Goal: Information Seeking & Learning: Compare options

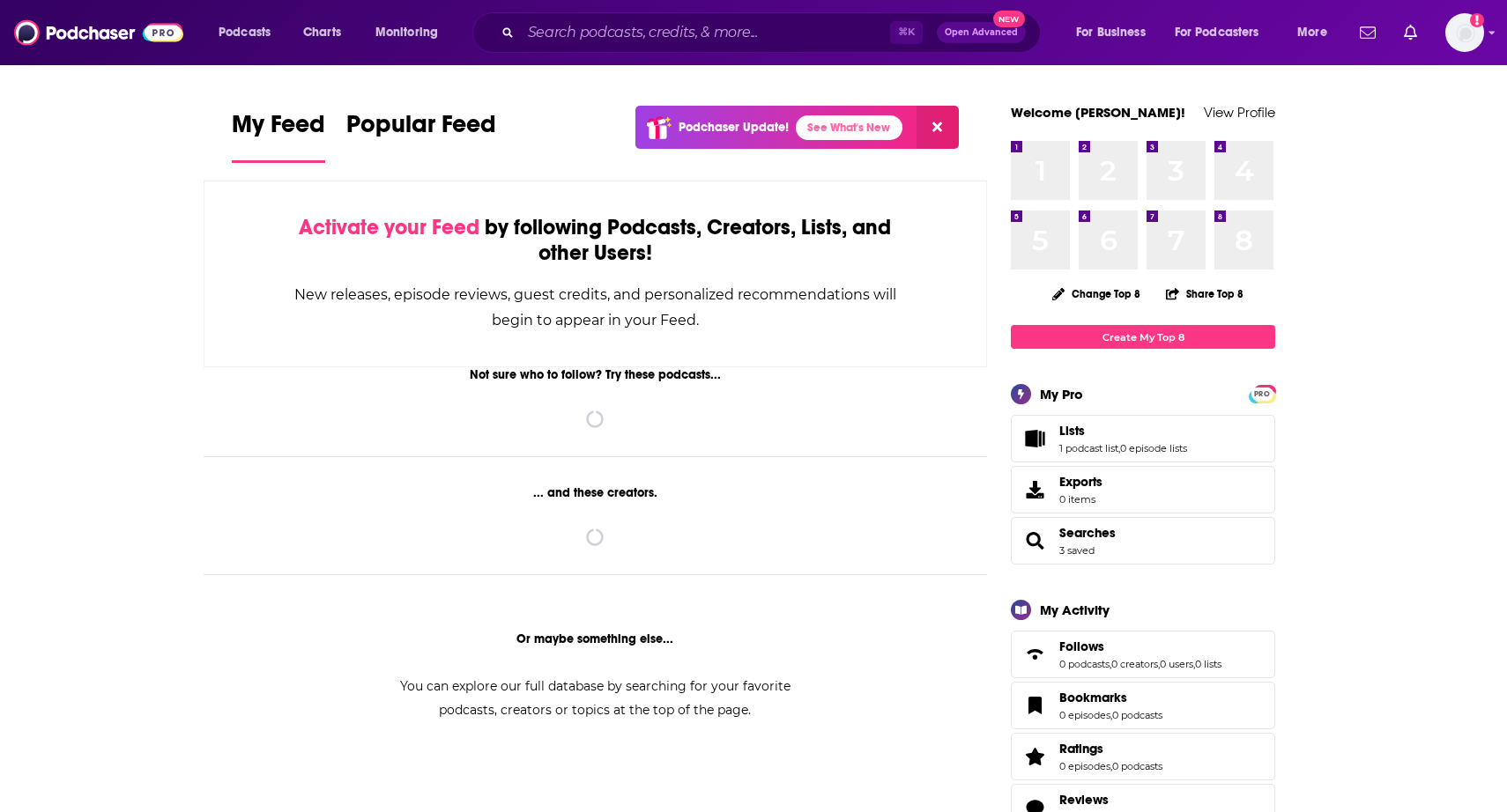
click at [642, 39] on input "Search podcasts, credits, & more..." at bounding box center [706, 33] width 370 height 28
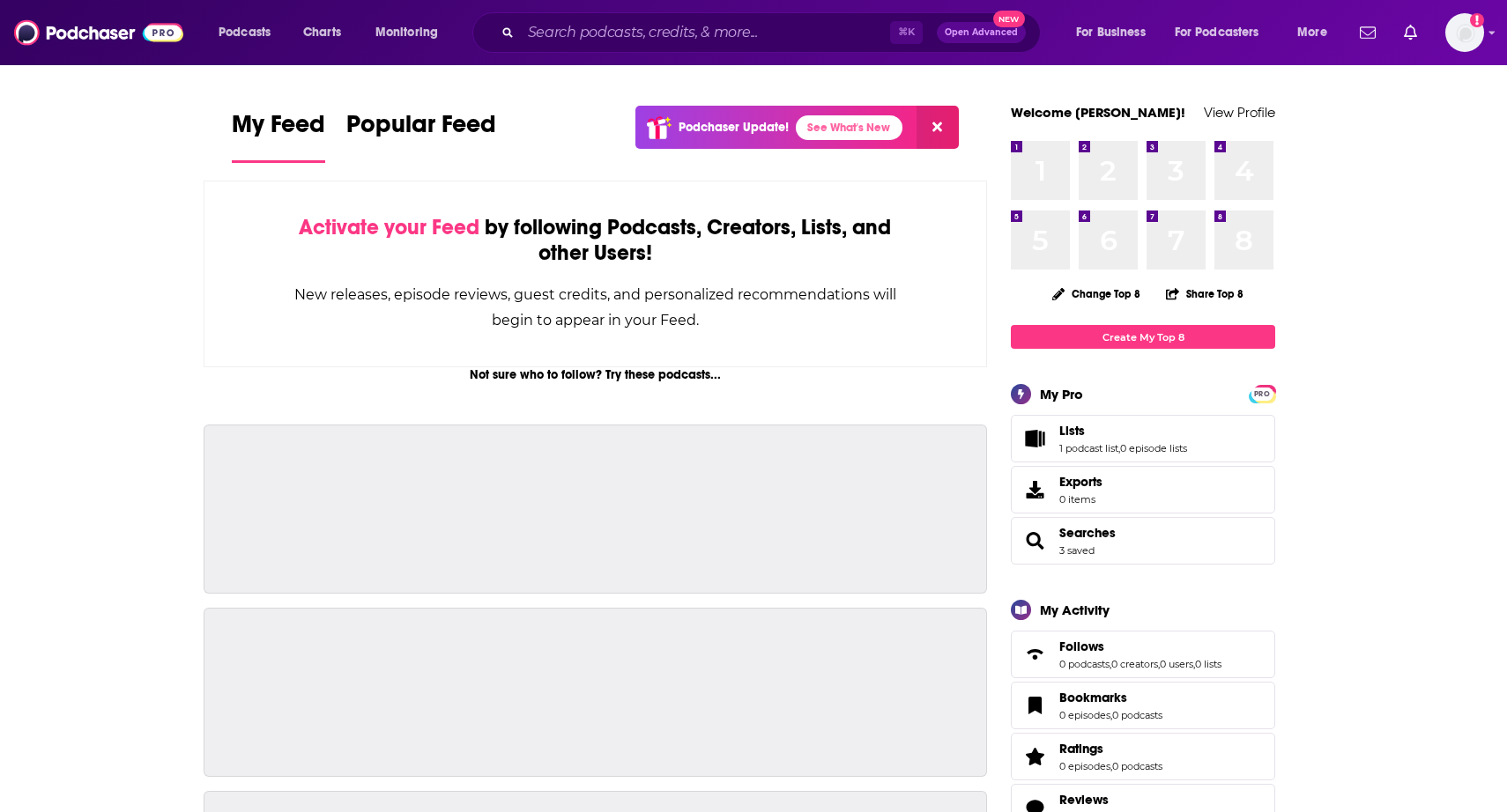
click at [572, 37] on input "Search podcasts, credits, & more..." at bounding box center [706, 33] width 370 height 28
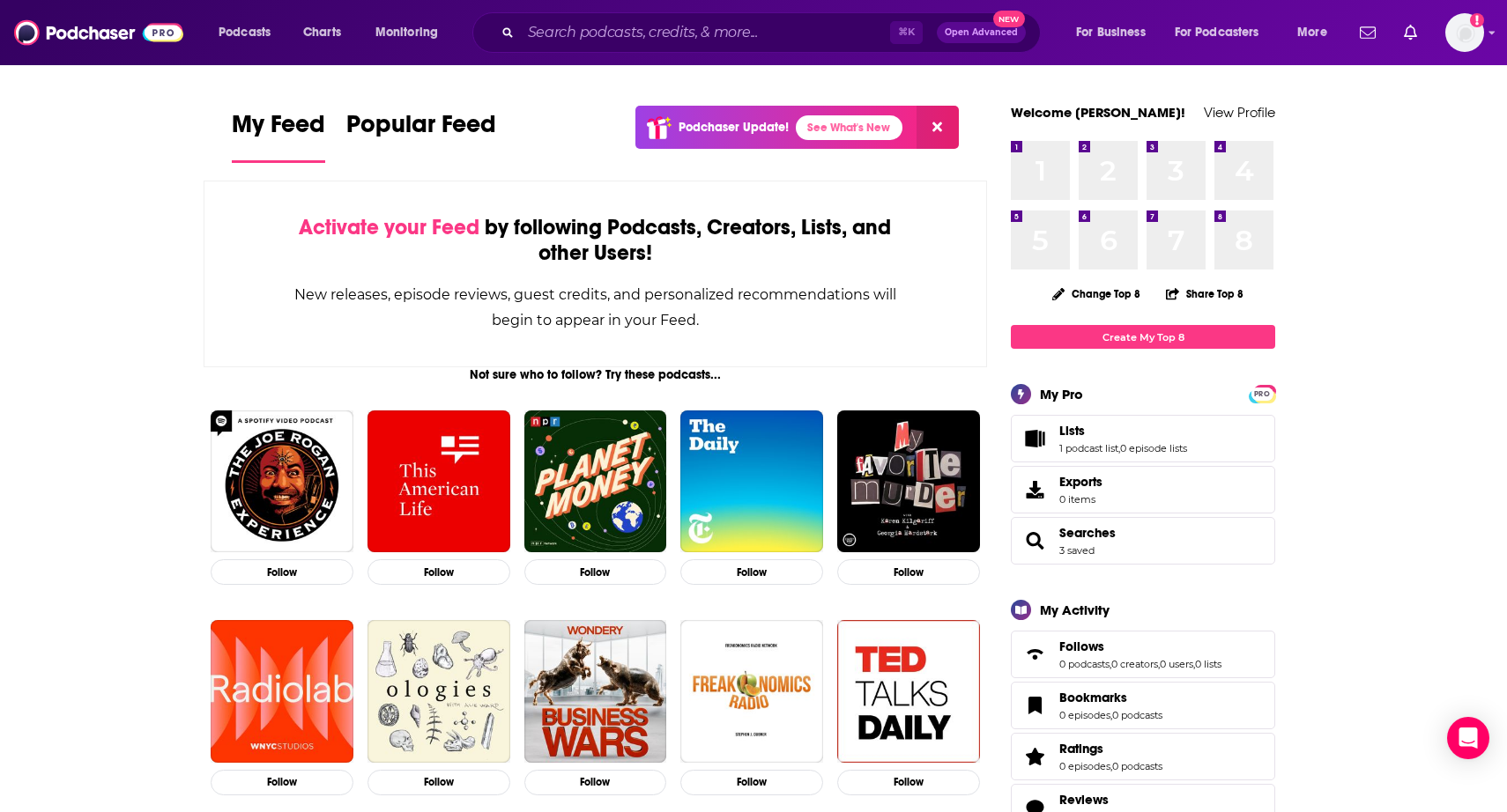
click at [572, 37] on input "Search podcasts, credits, & more..." at bounding box center [706, 33] width 370 height 28
click at [623, 24] on input "Search podcasts, credits, & more..." at bounding box center [706, 33] width 370 height 28
click at [630, 36] on input "Search podcasts, credits, & more..." at bounding box center [706, 33] width 370 height 28
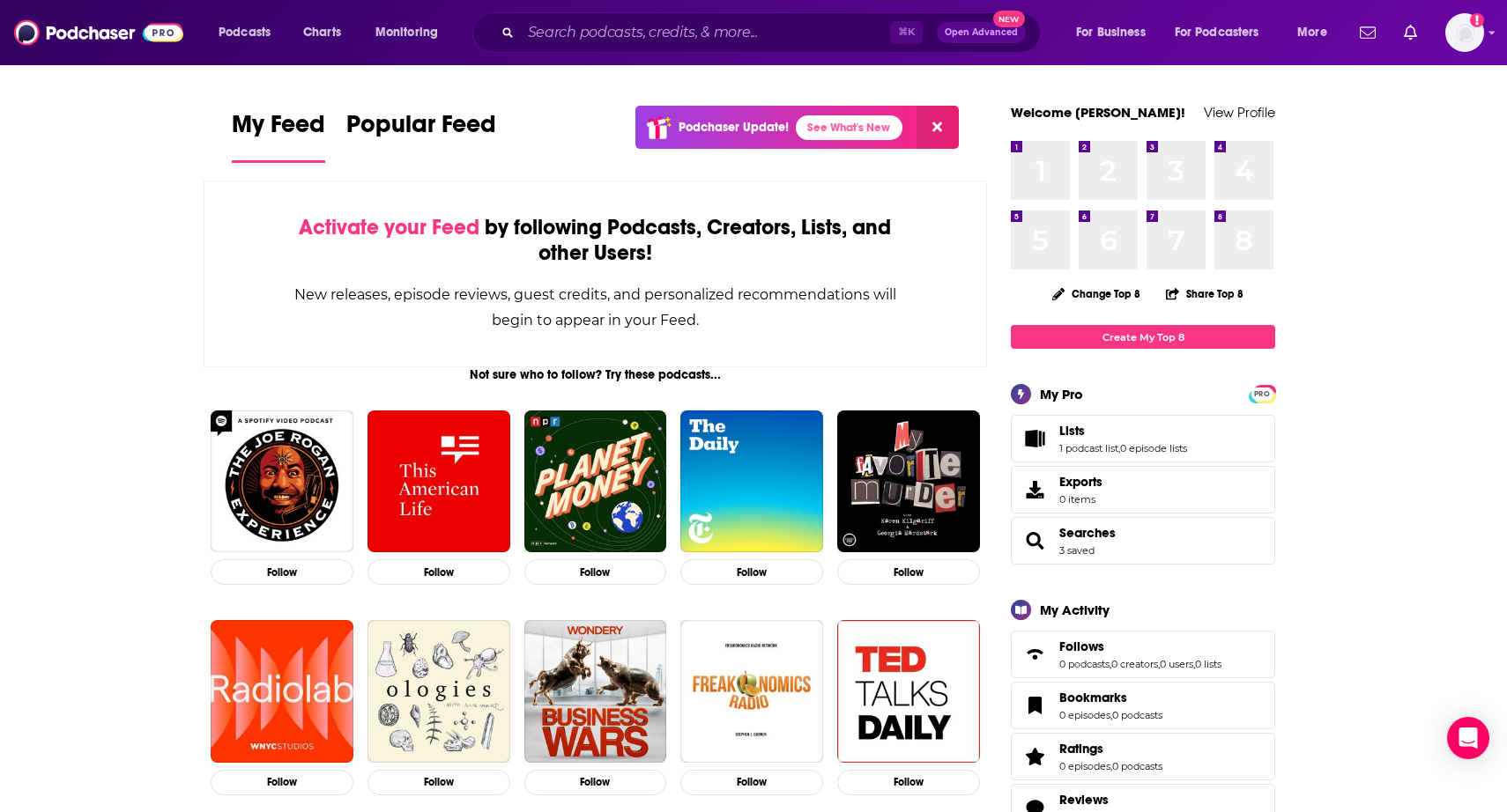
click at [630, 36] on input "Search podcasts, credits, & more..." at bounding box center [706, 33] width 370 height 28
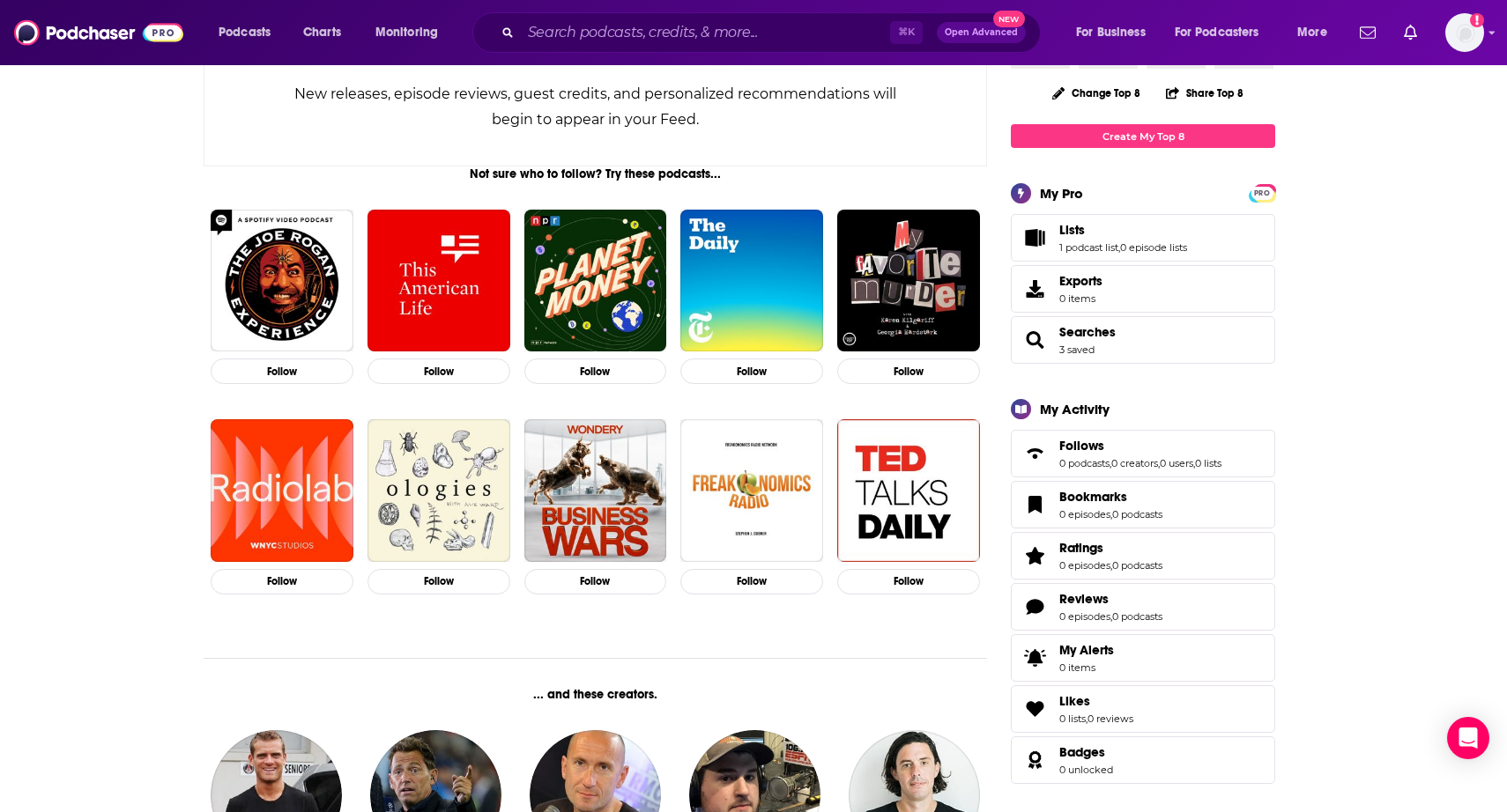
click at [736, 26] on input "Search podcasts, credits, & more..." at bounding box center [706, 33] width 370 height 28
click at [636, 45] on input "Search podcasts, credits, & more..." at bounding box center [706, 33] width 370 height 28
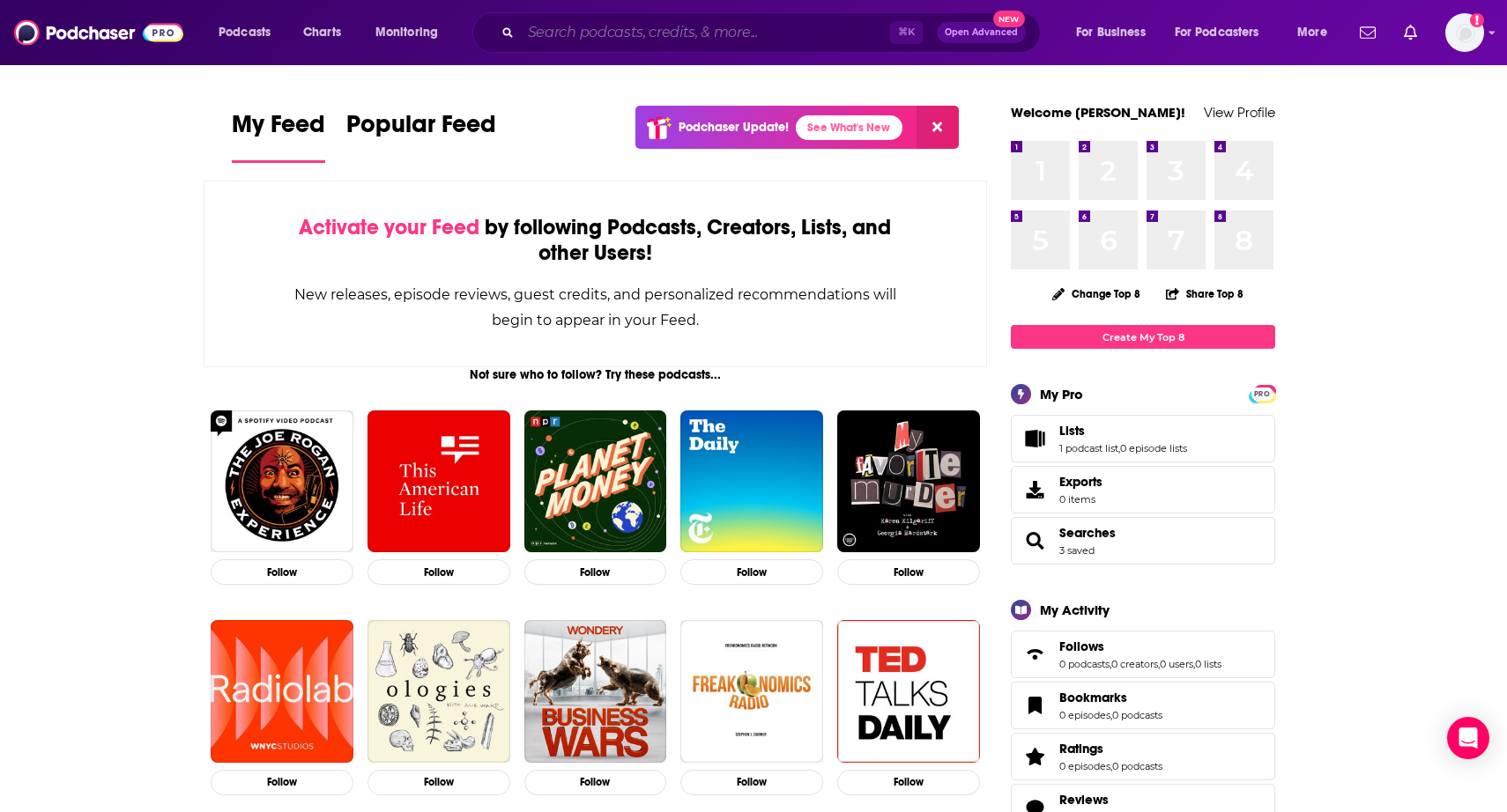
click at [813, 33] on input "Search podcasts, credits, & more..." at bounding box center [706, 33] width 370 height 28
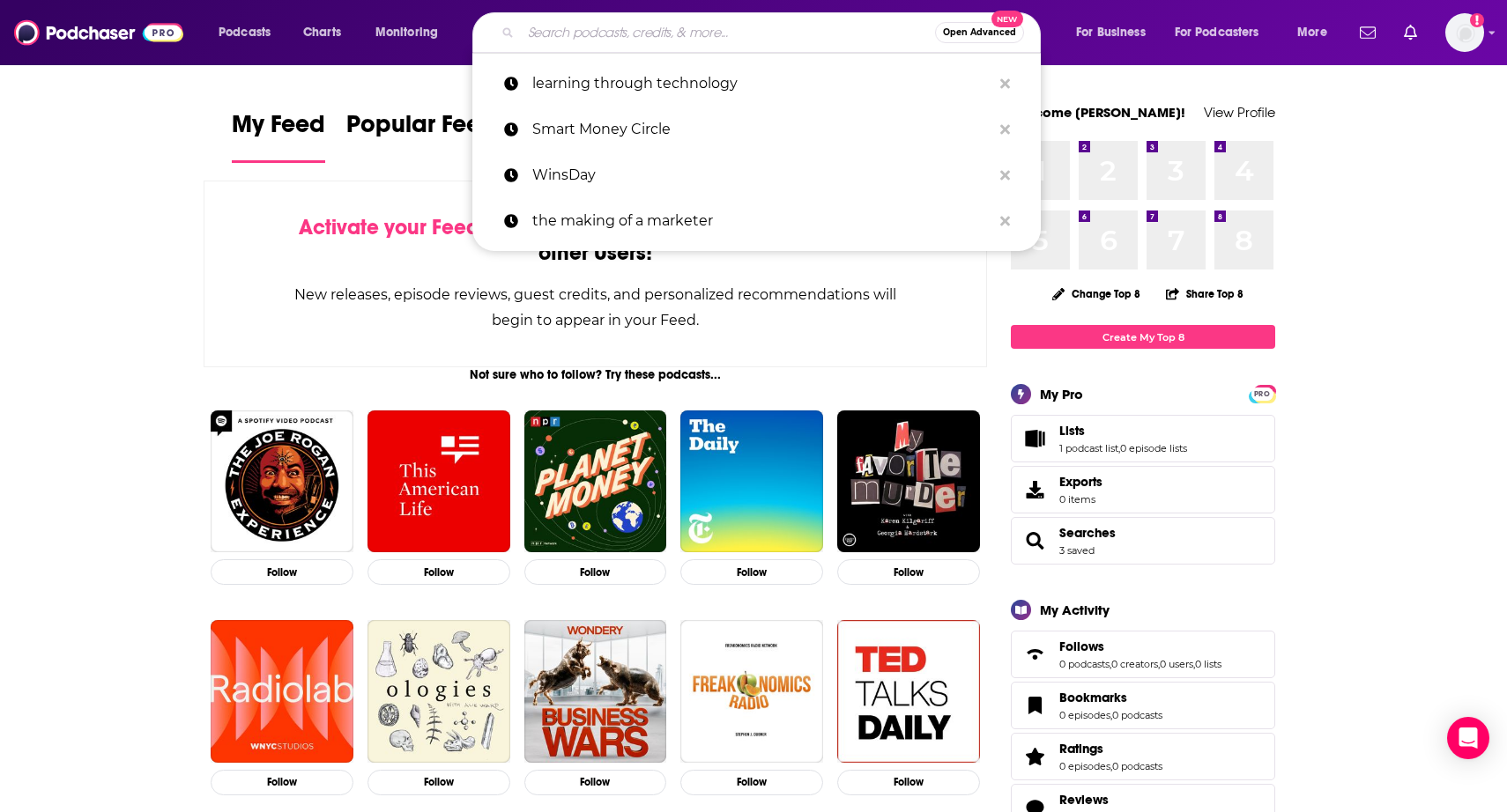
paste input "Entrepreneur Perspectives"
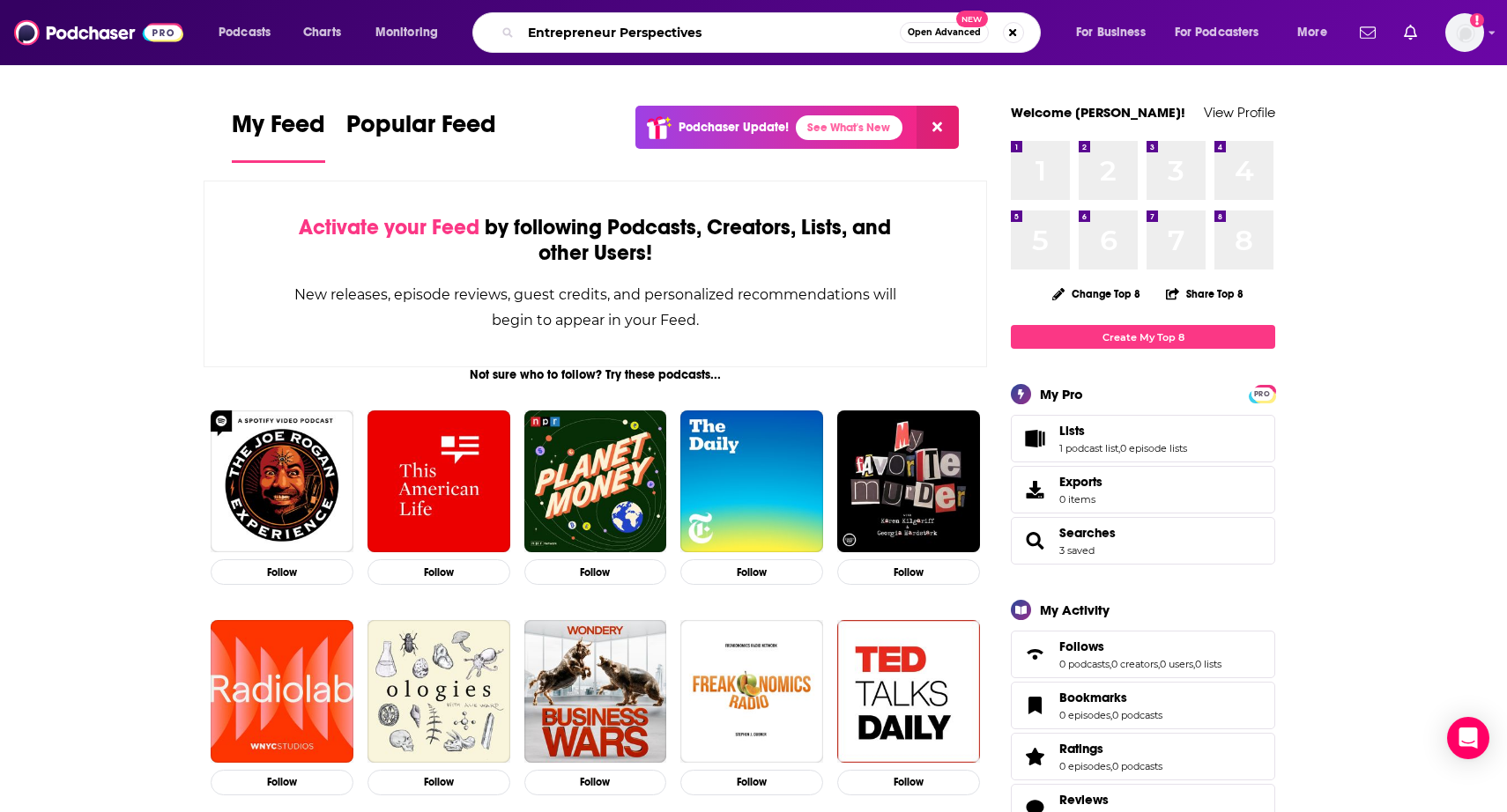
type input "Entrepreneur Perspectives"
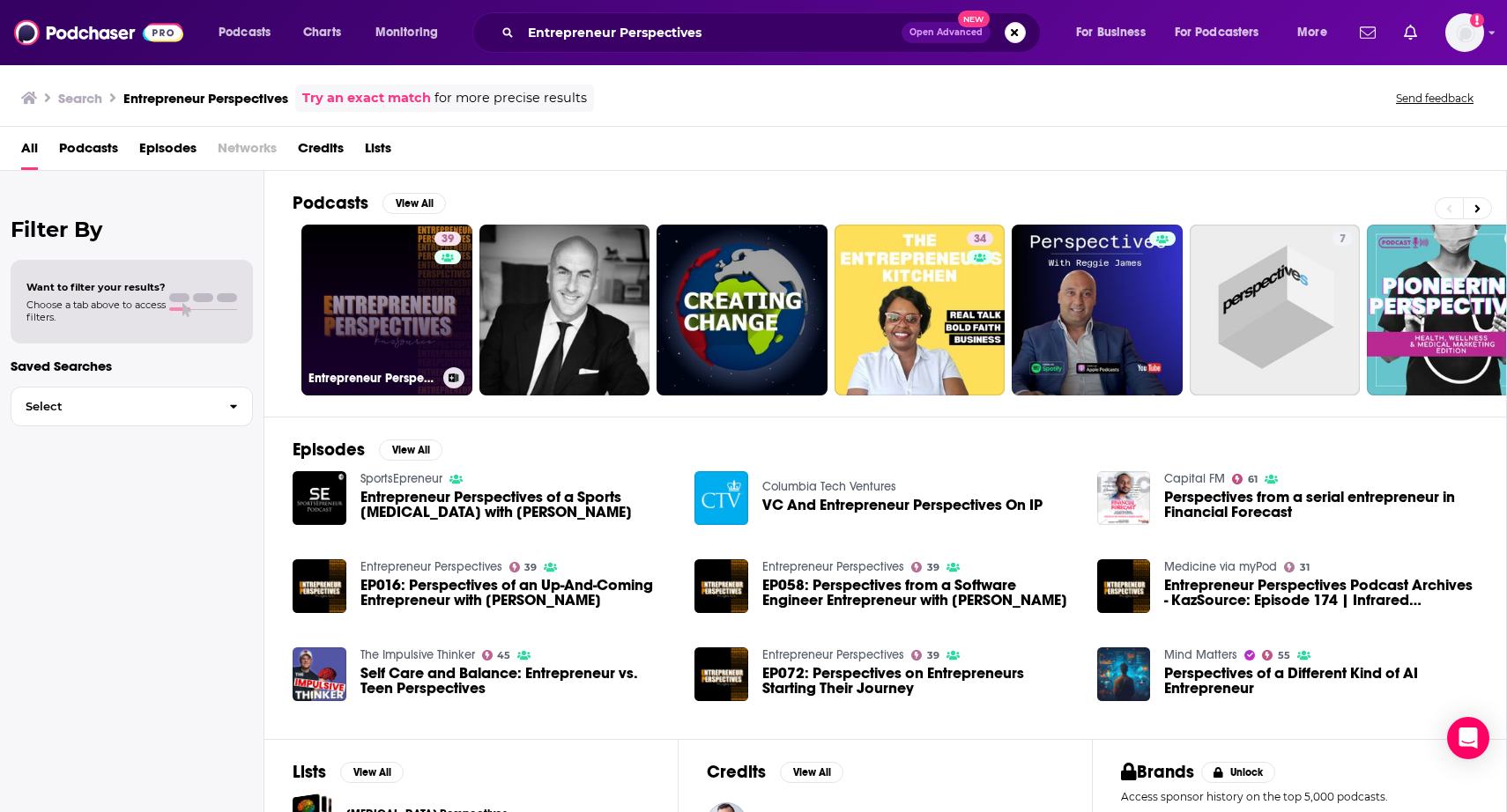
click at [372, 327] on link "39 Entrepreneur Perspectives" at bounding box center [387, 310] width 171 height 171
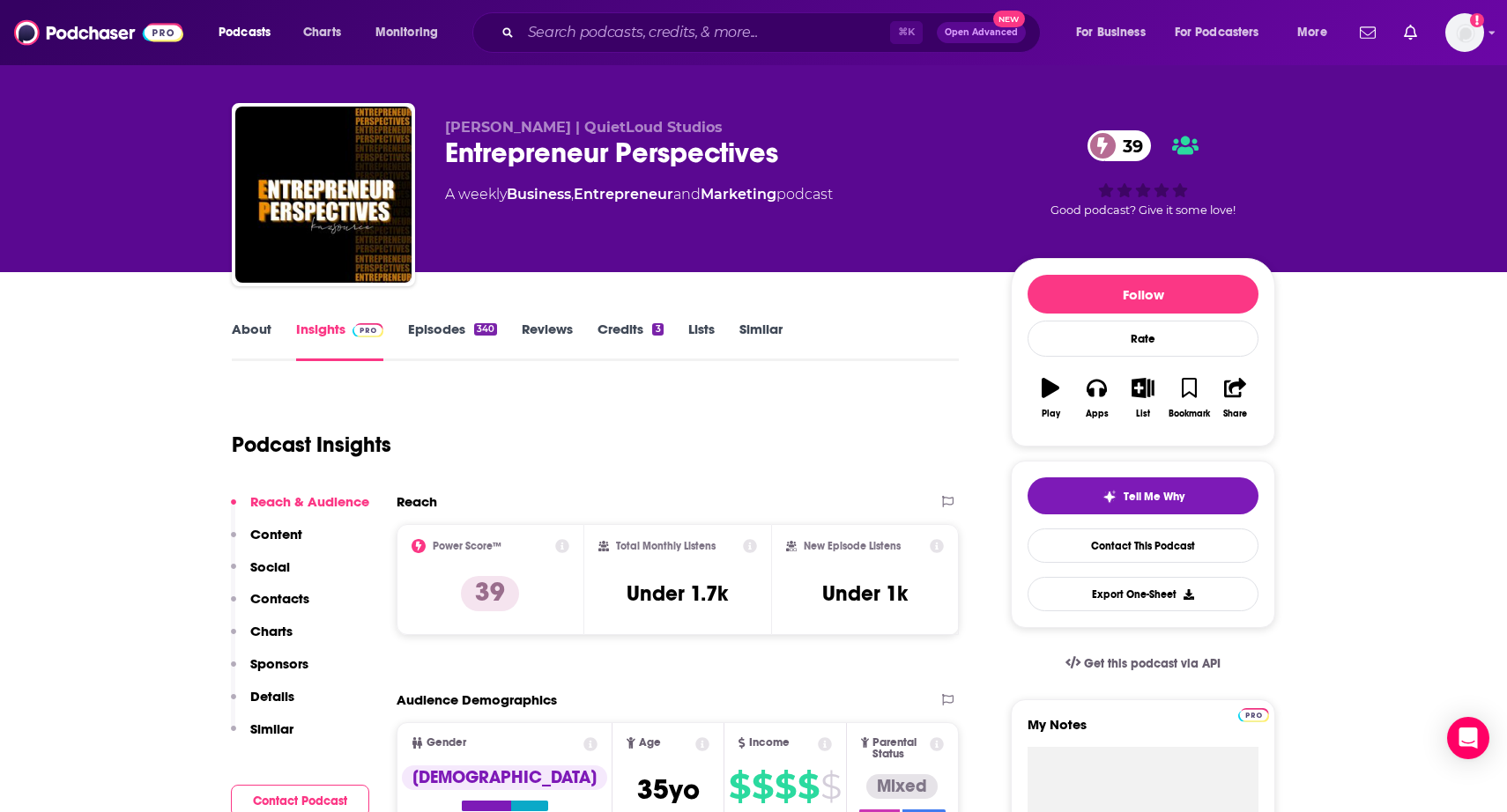
scroll to position [18, 0]
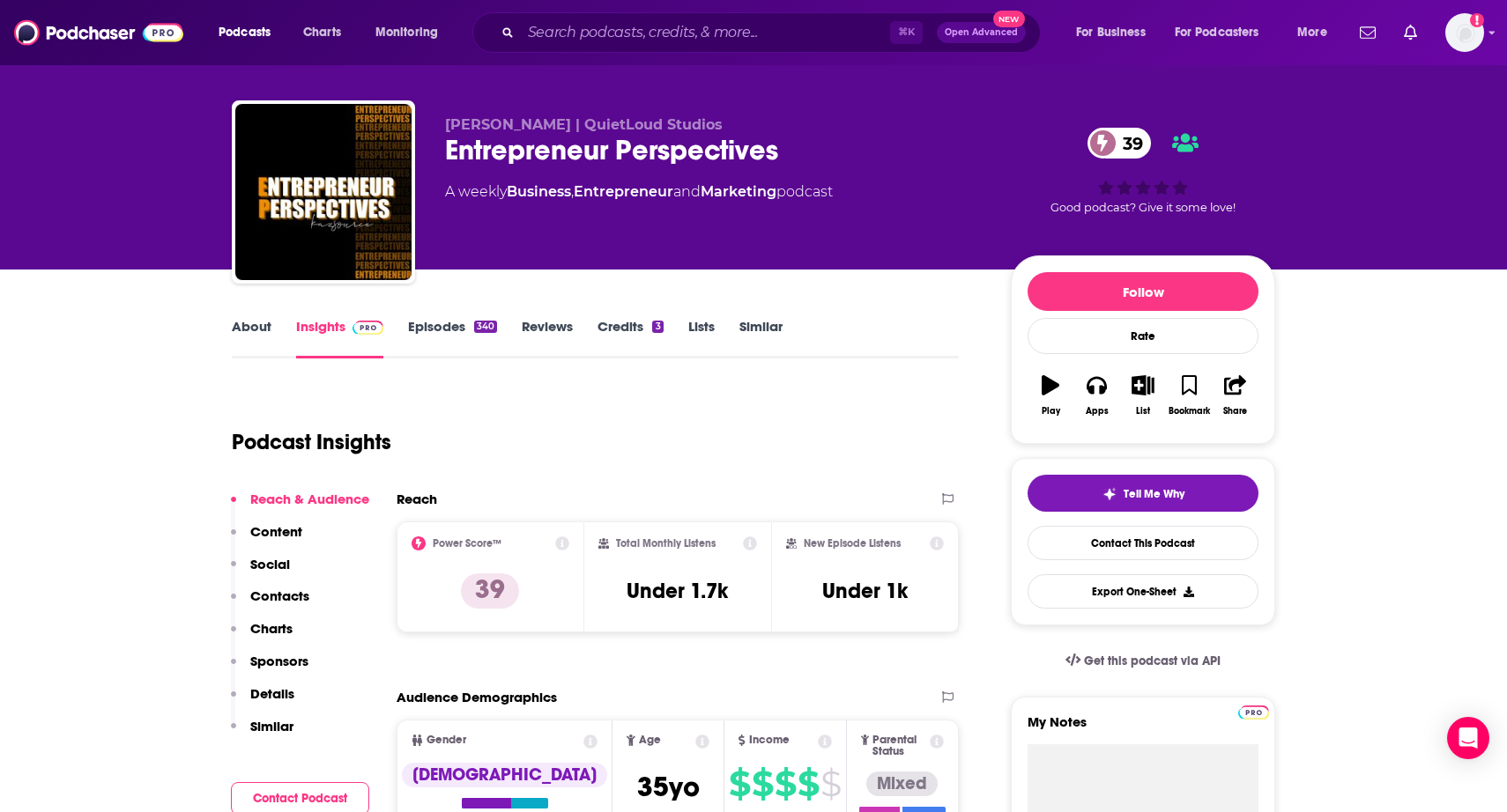
click at [761, 331] on link "Similar" at bounding box center [761, 338] width 44 height 41
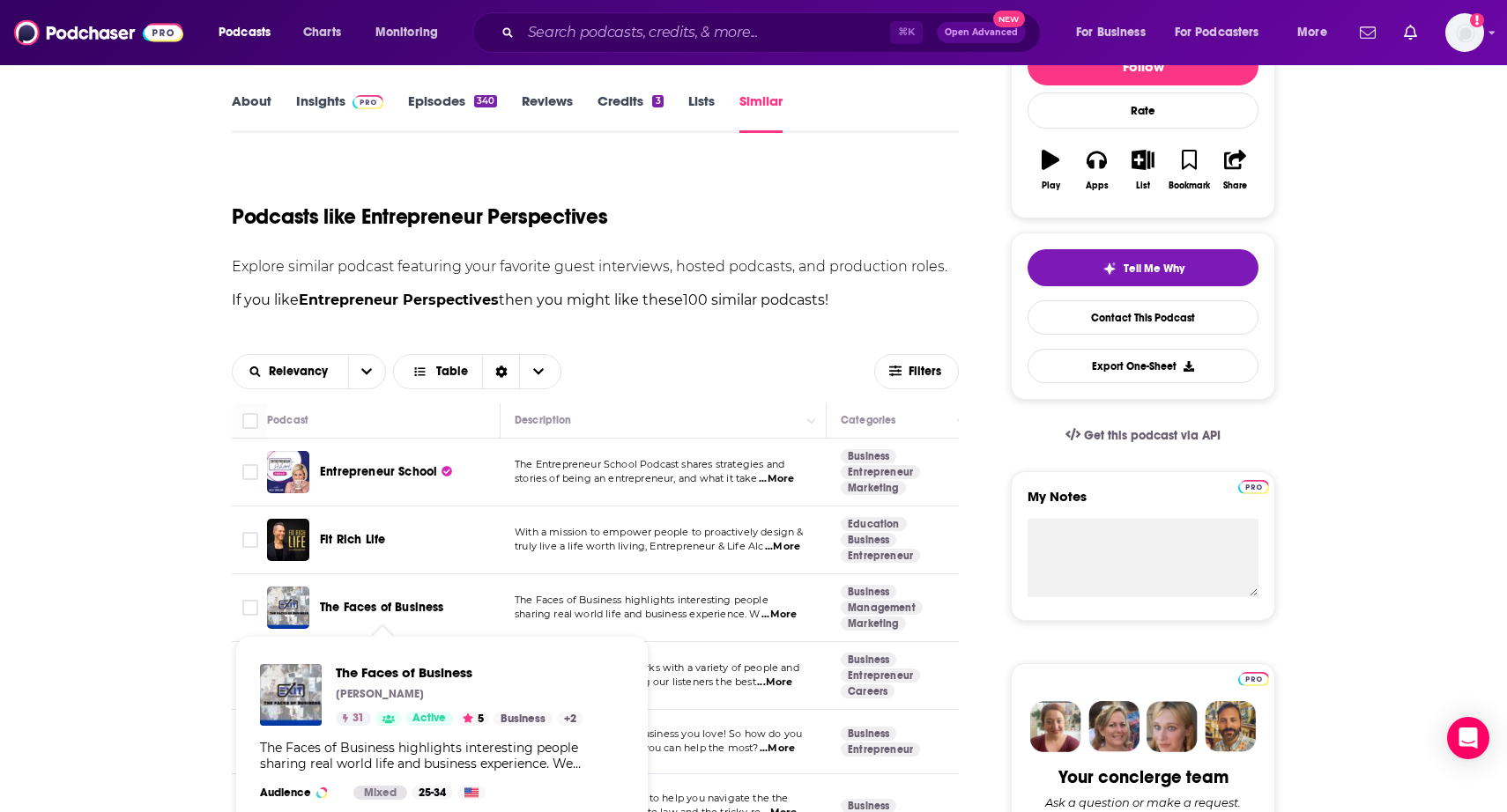
scroll to position [249, 0]
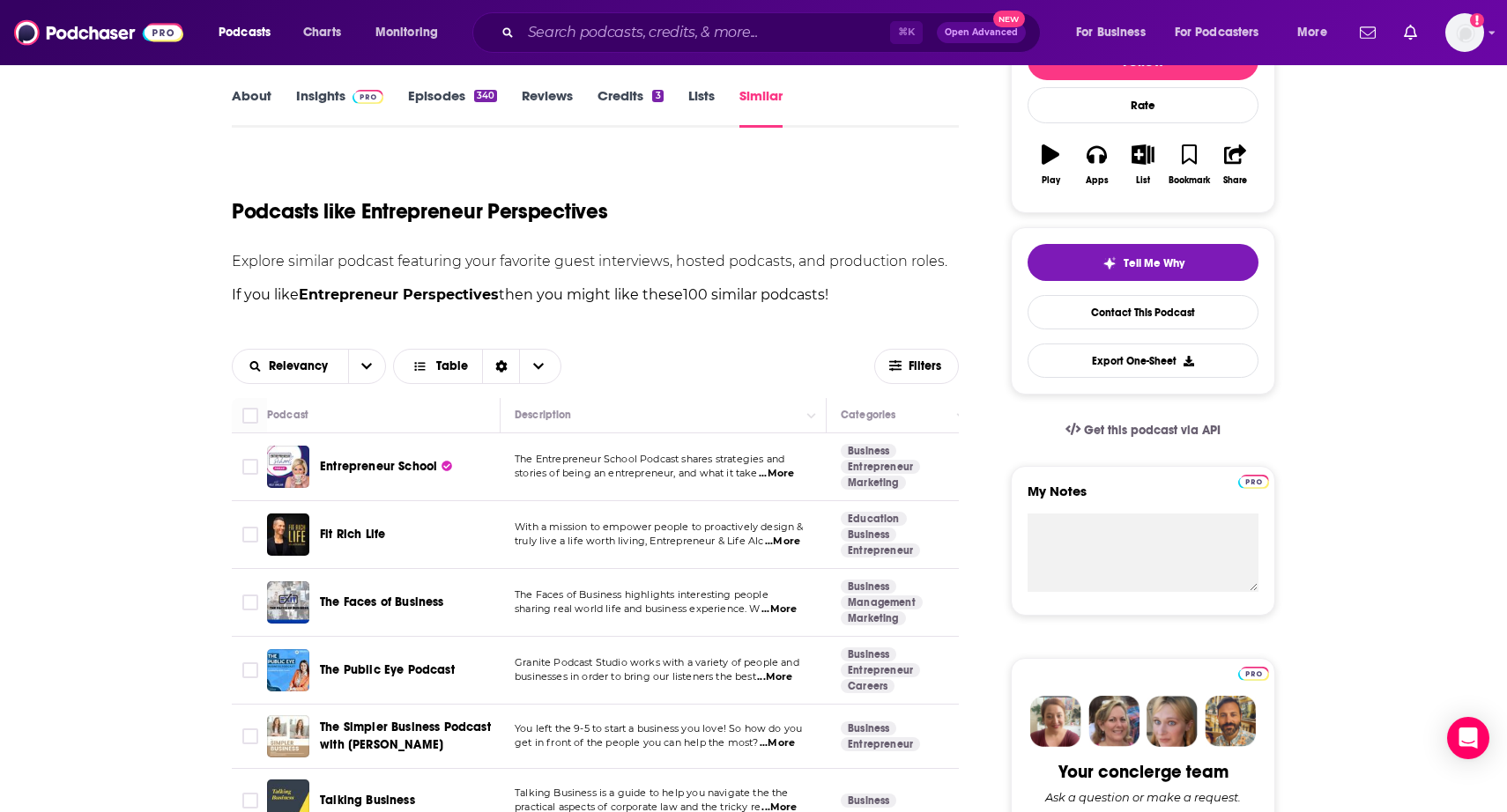
click at [787, 607] on span "...More" at bounding box center [779, 609] width 36 height 14
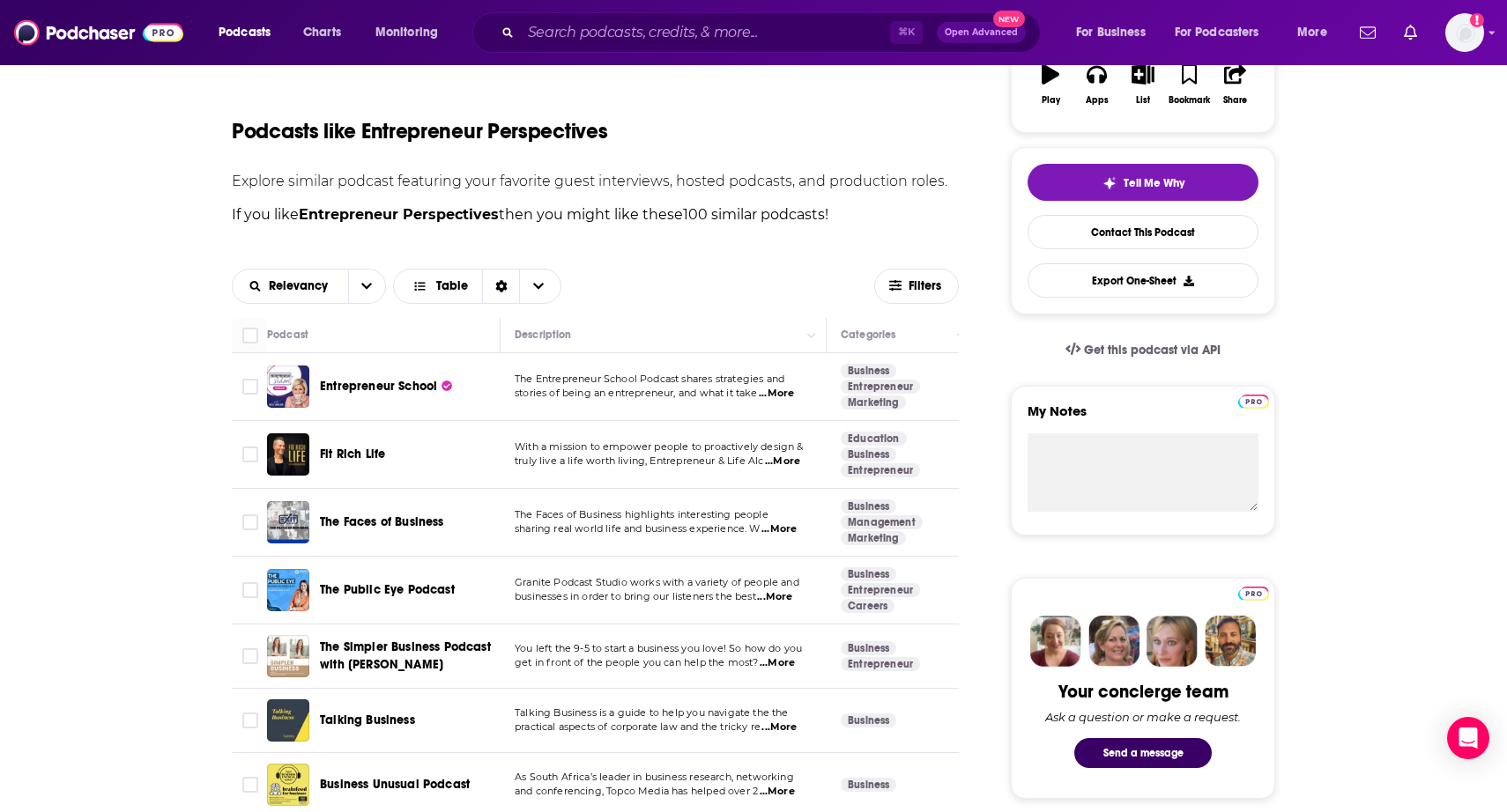
scroll to position [330, 0]
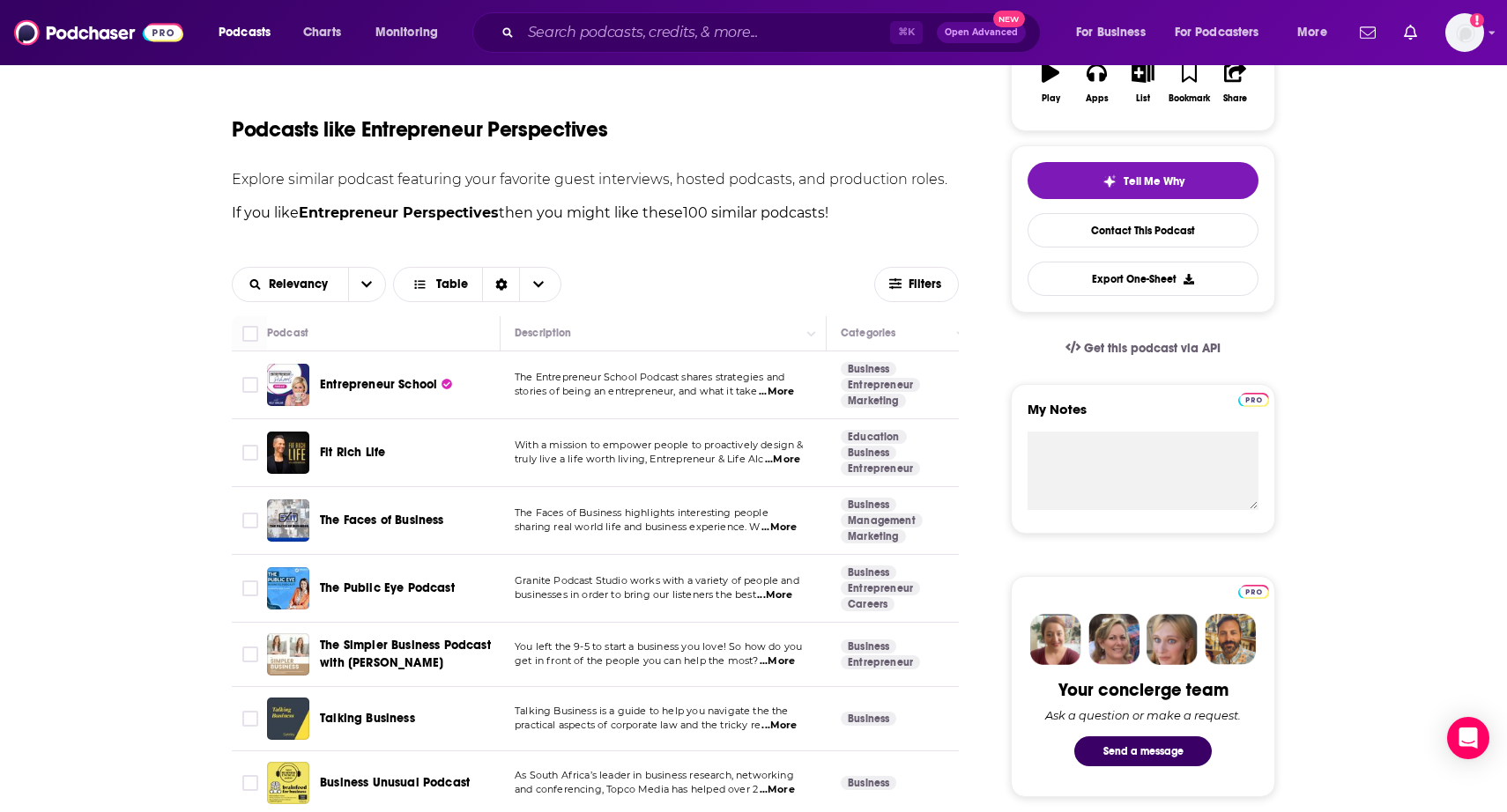
click at [778, 596] on span "...More" at bounding box center [775, 595] width 36 height 14
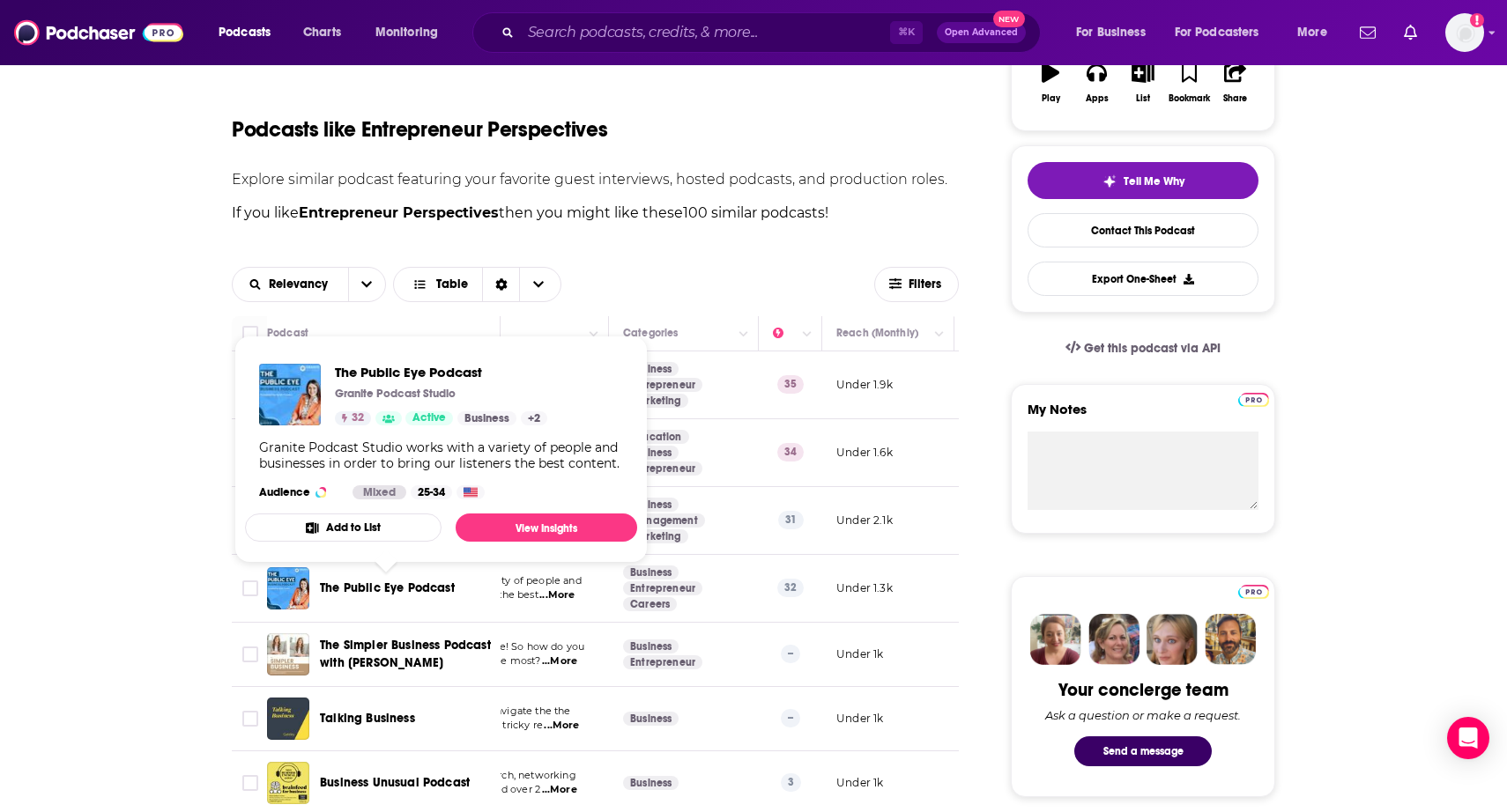
scroll to position [0, 222]
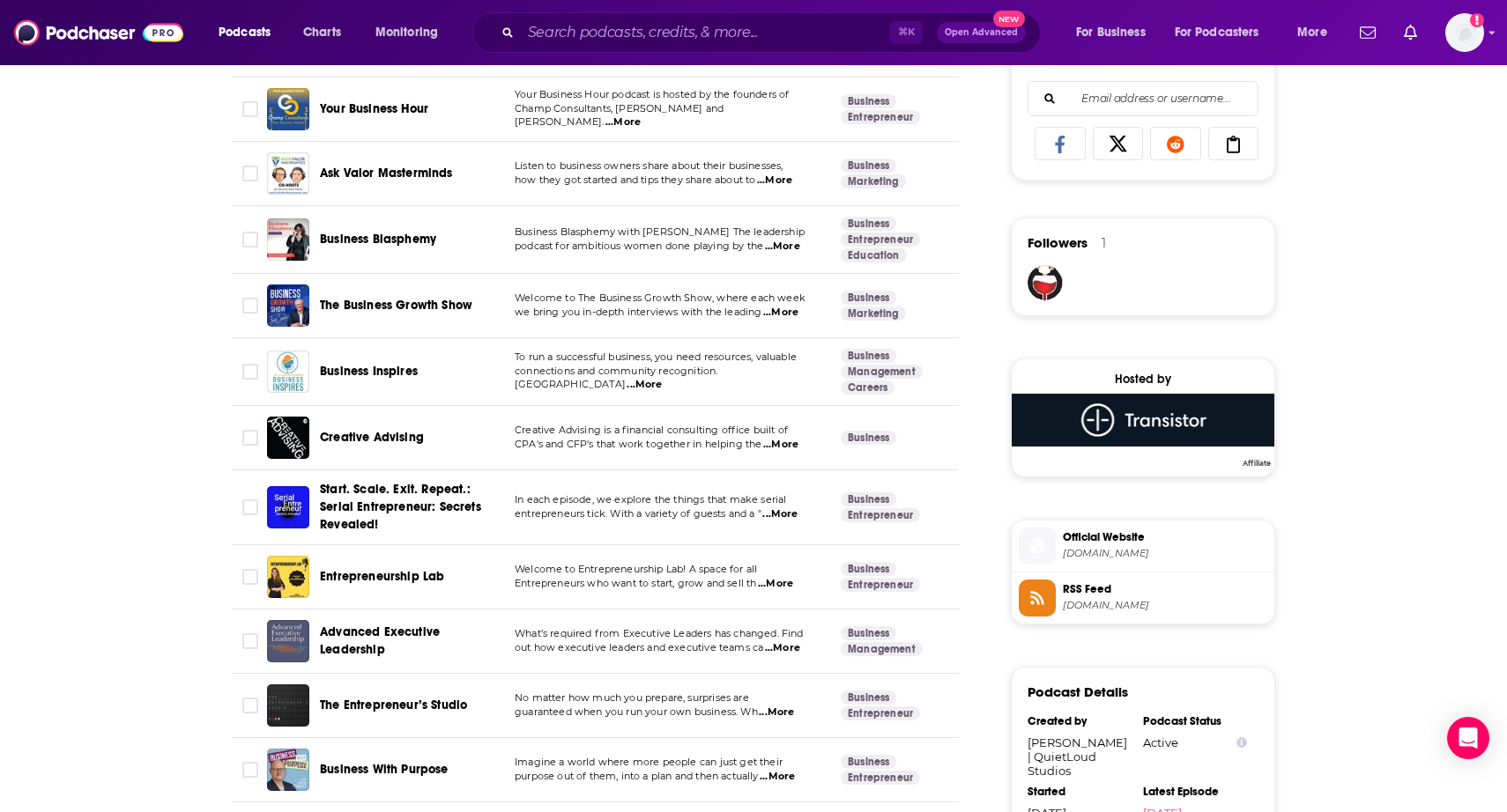
scroll to position [1173, 0]
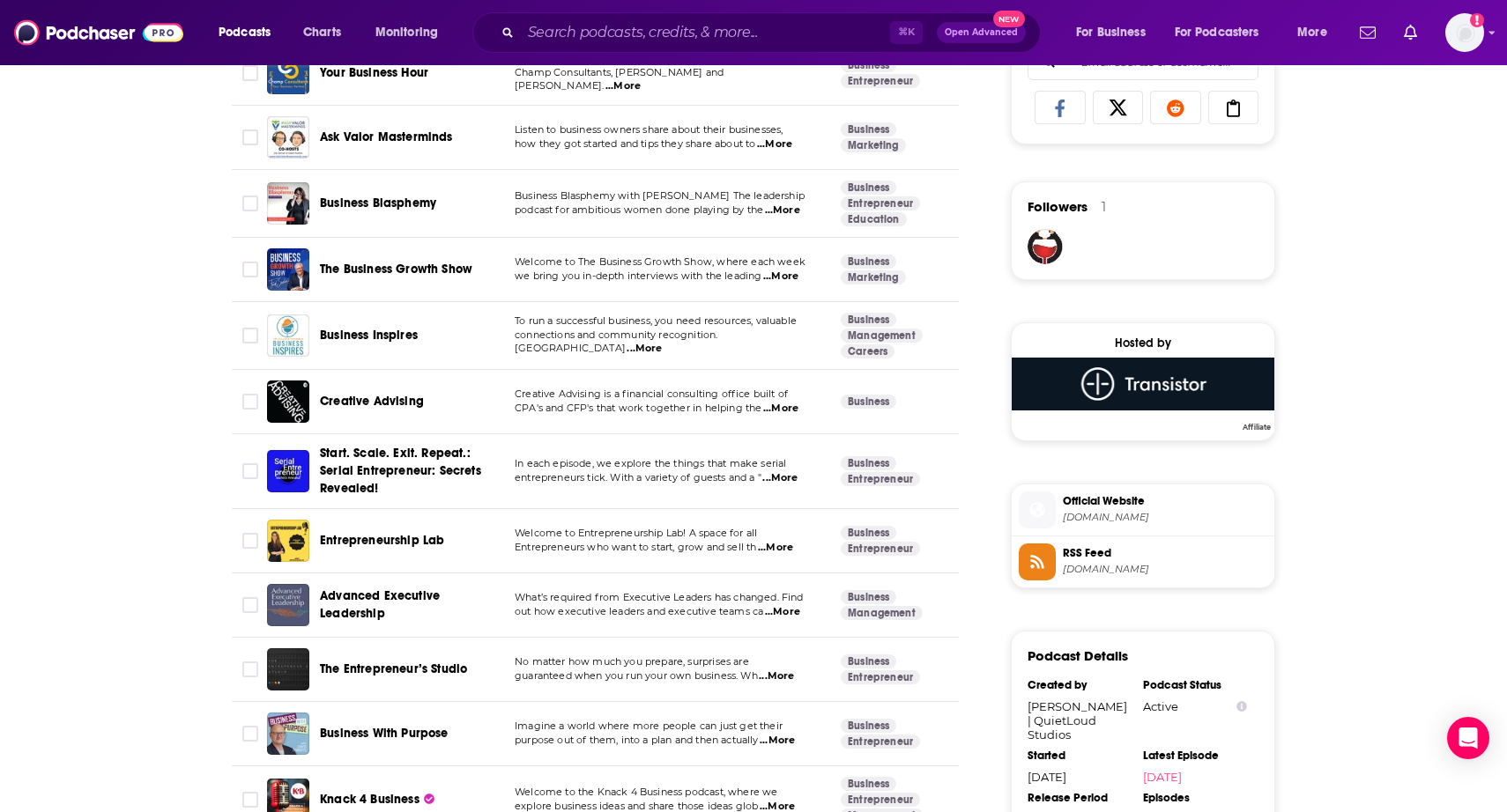
click at [784, 474] on span "...More" at bounding box center [780, 479] width 36 height 14
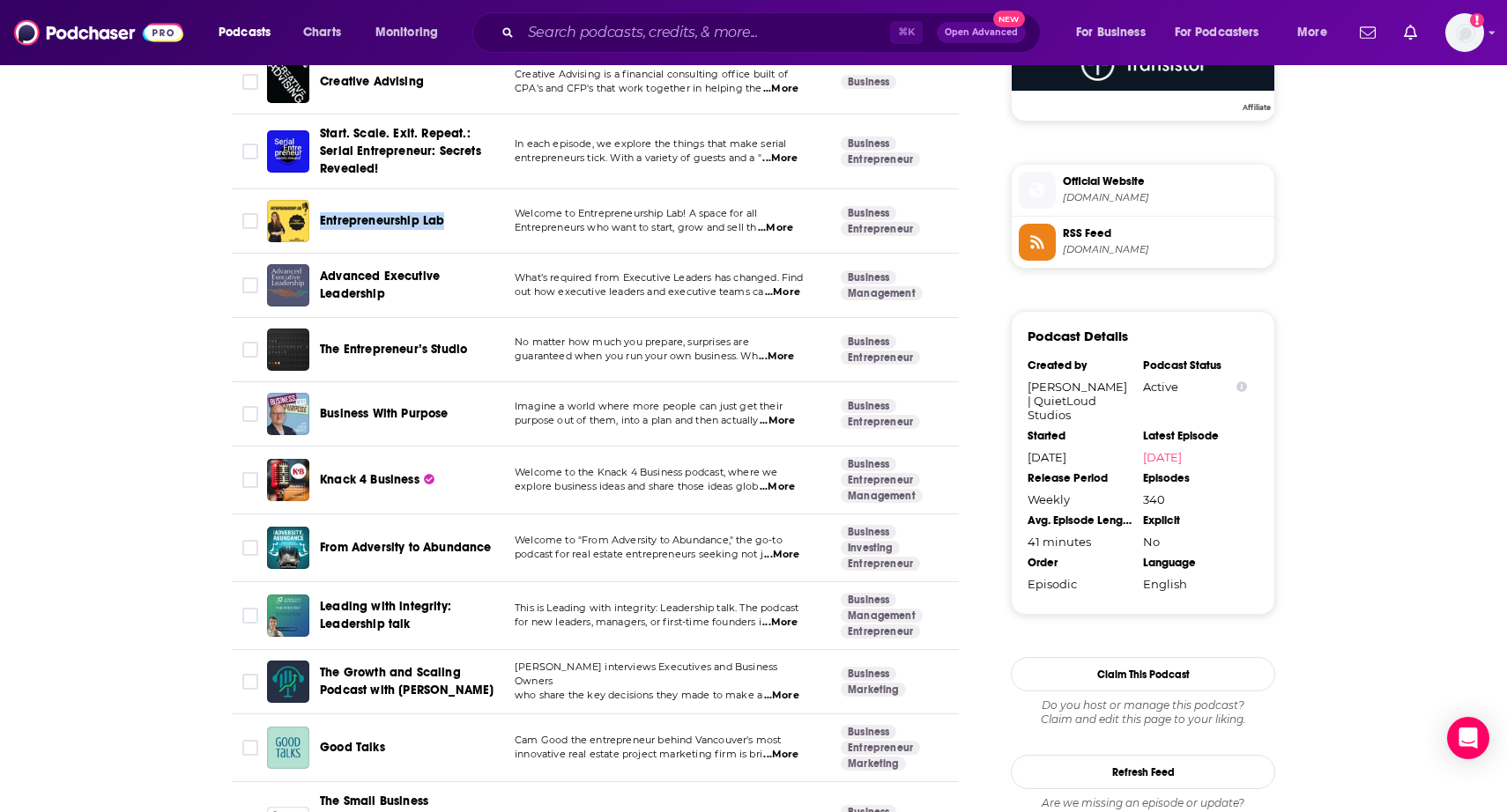
scroll to position [1495, 0]
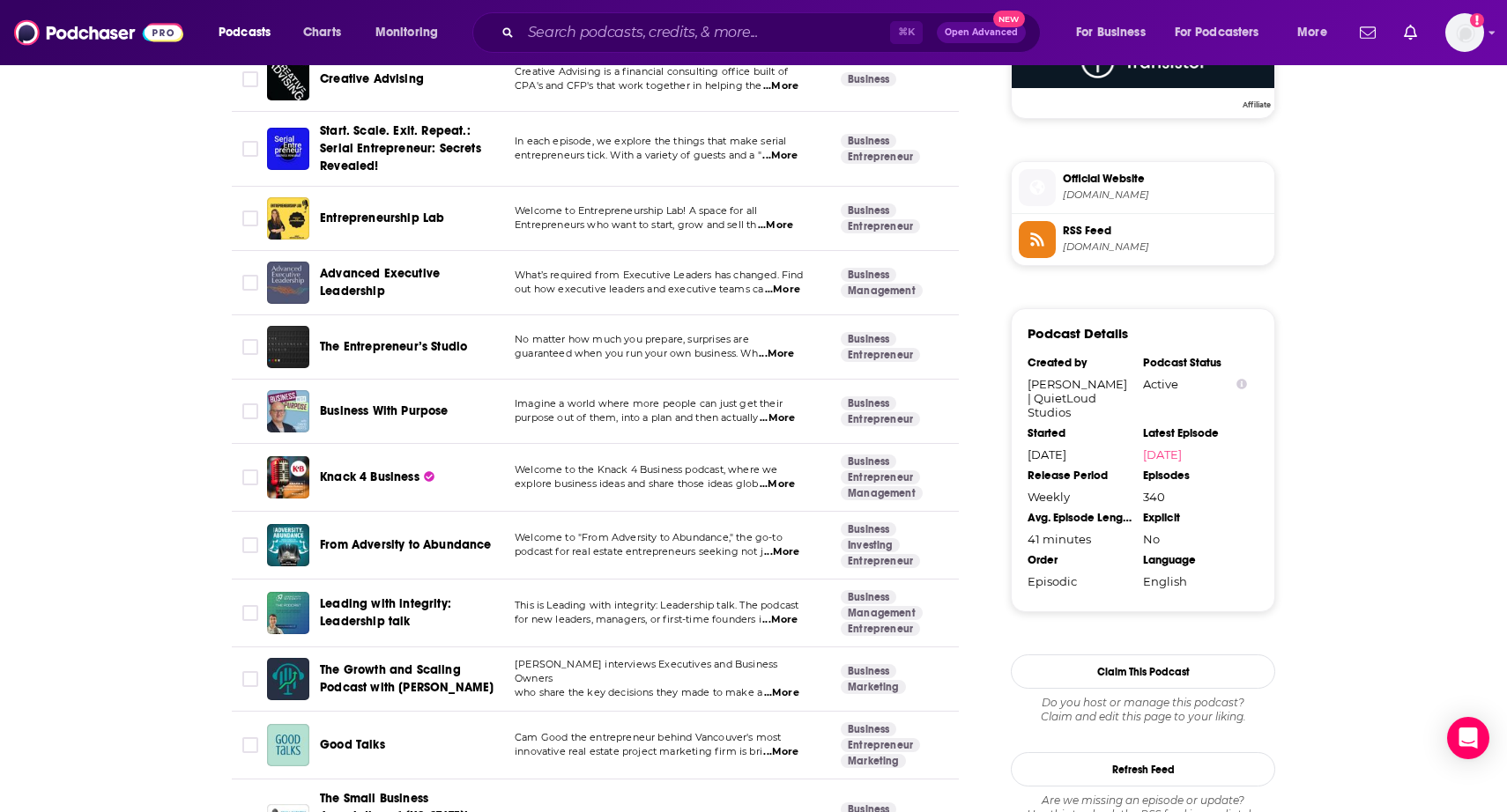
click at [785, 481] on span "...More" at bounding box center [777, 484] width 36 height 14
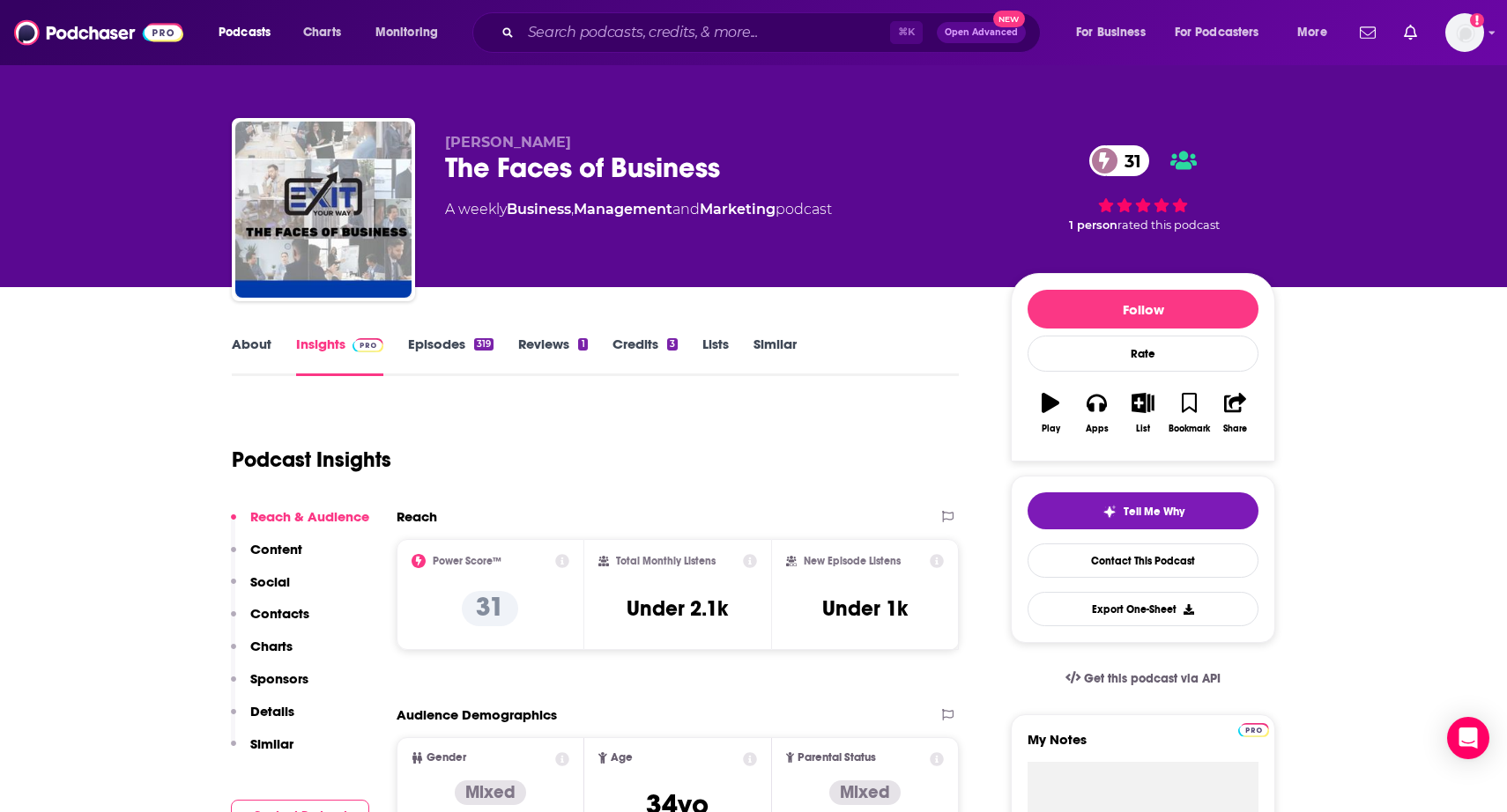
click at [232, 351] on link "About" at bounding box center [251, 356] width 40 height 41
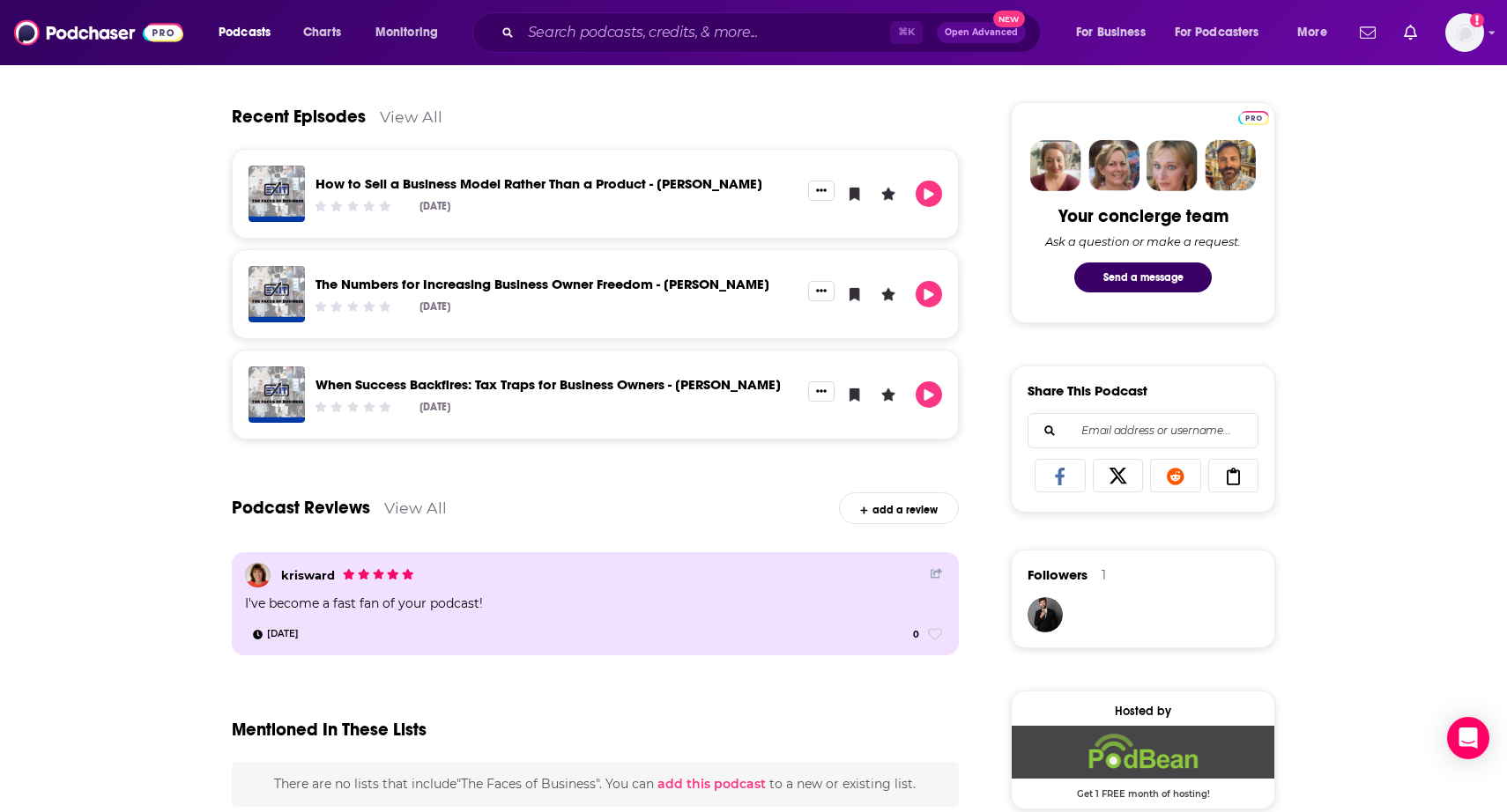
scroll to position [806, 0]
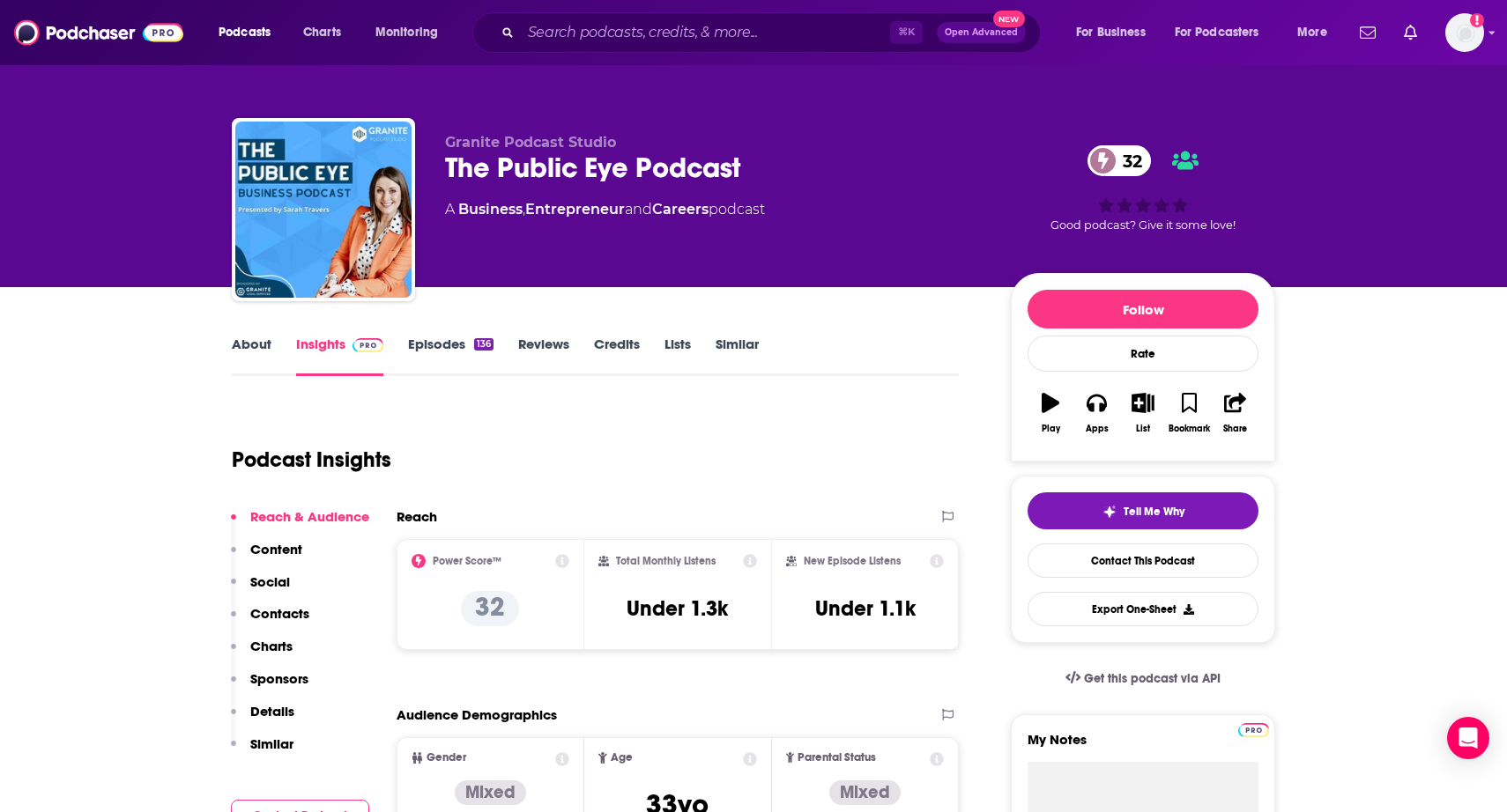
click at [243, 351] on link "About" at bounding box center [251, 356] width 40 height 41
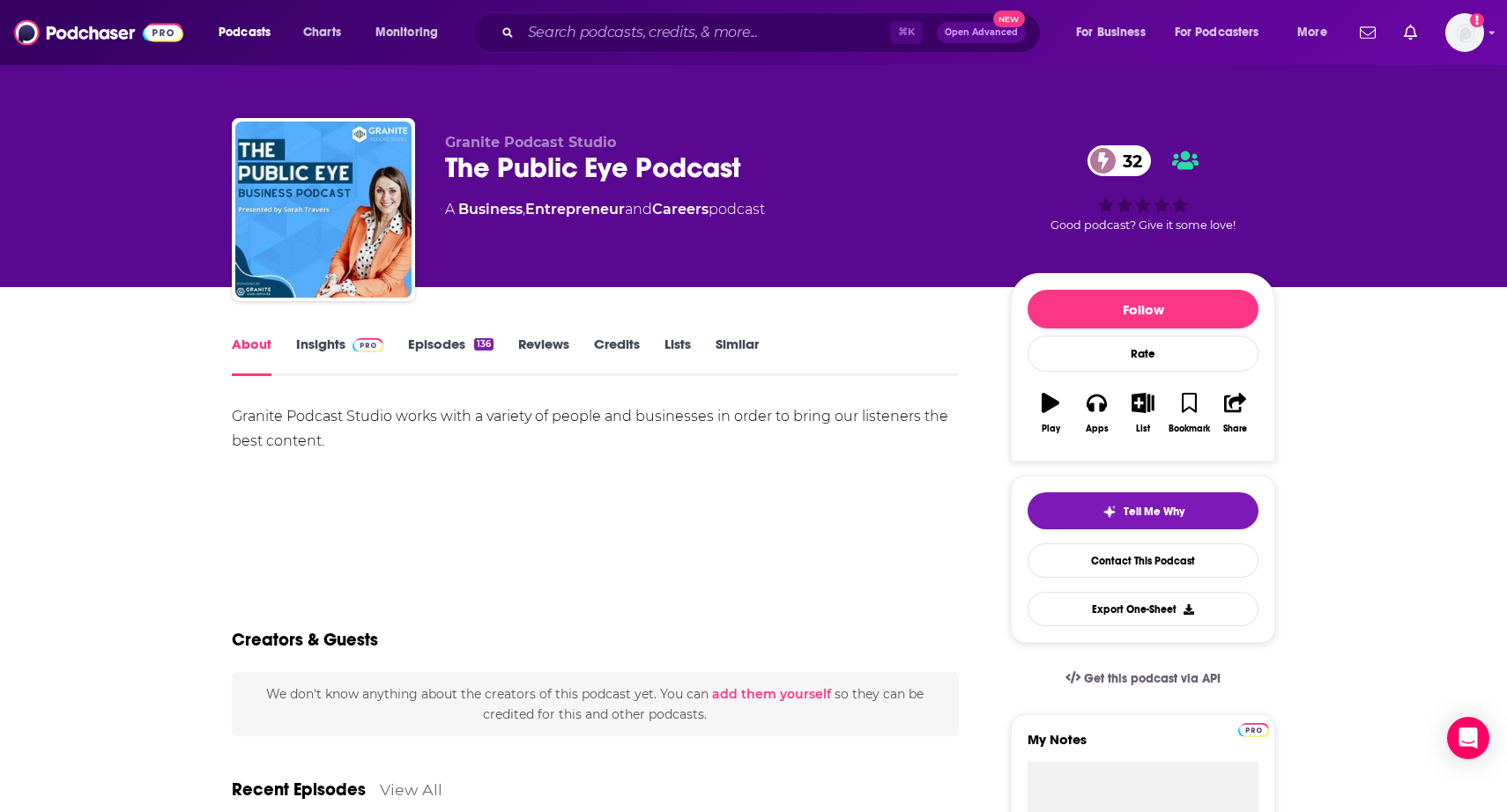
click at [324, 346] on link "Insights" at bounding box center [339, 356] width 87 height 41
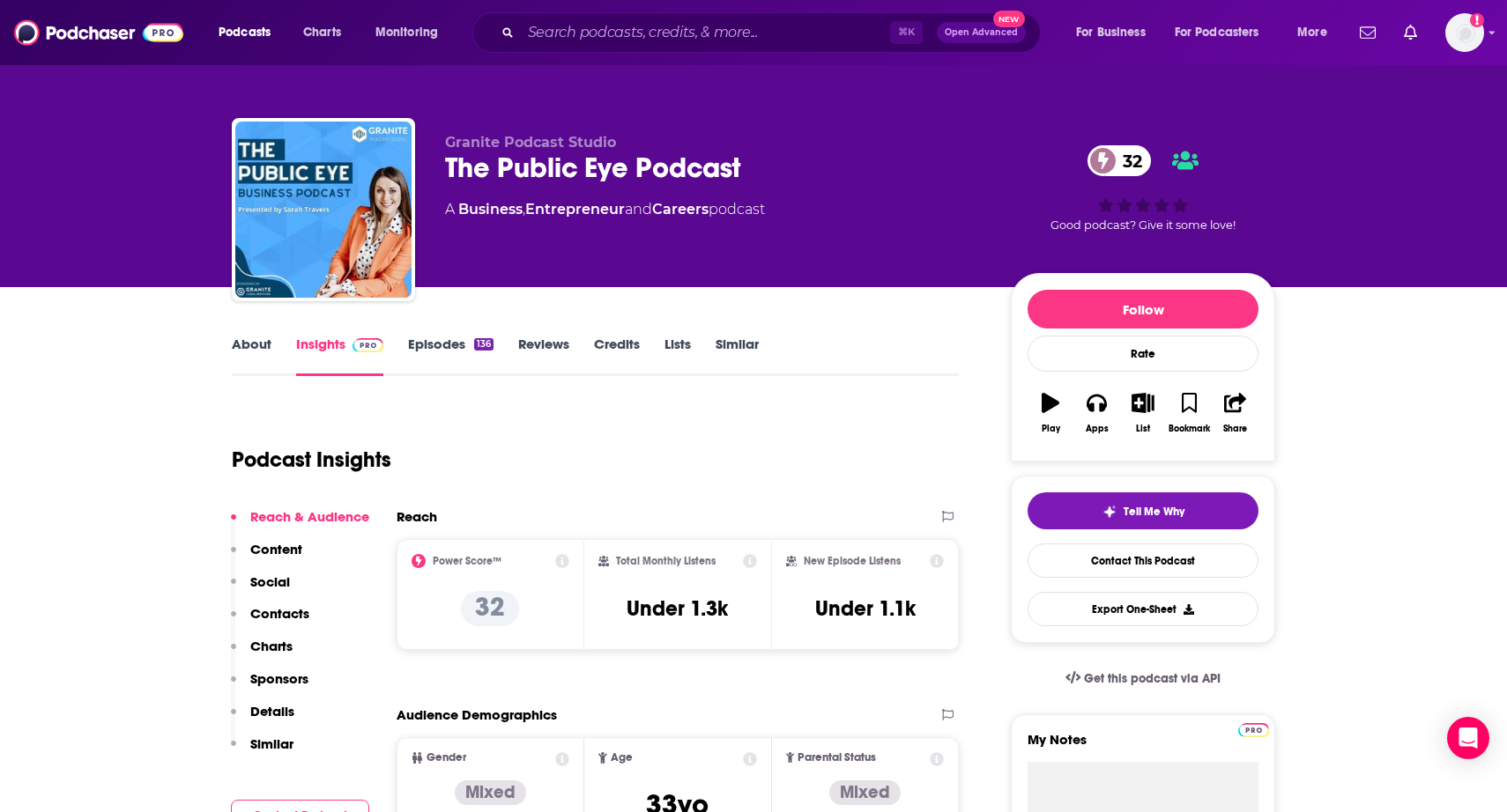
click at [419, 339] on link "Episodes 136" at bounding box center [451, 356] width 85 height 41
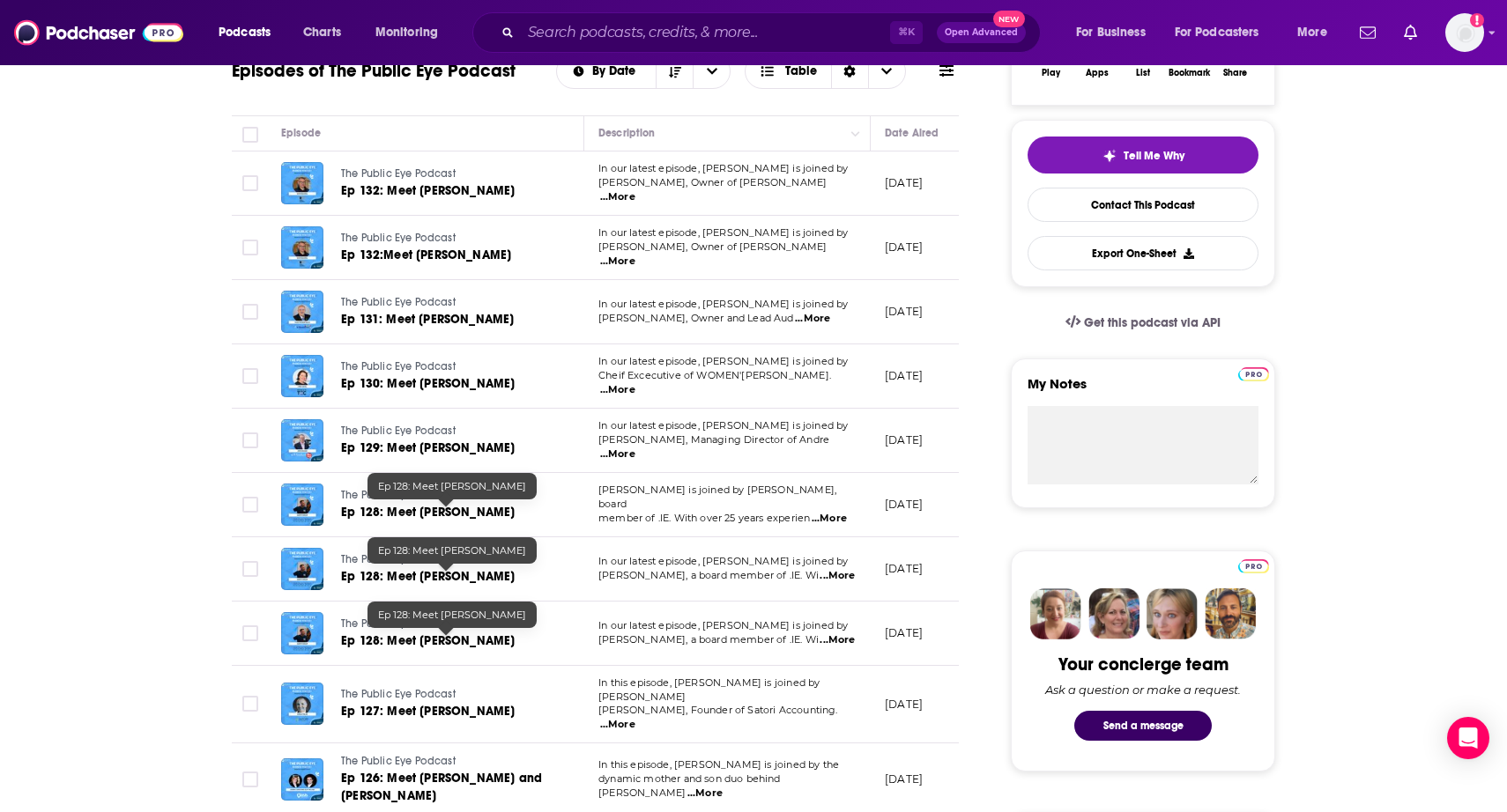
scroll to position [358, 0]
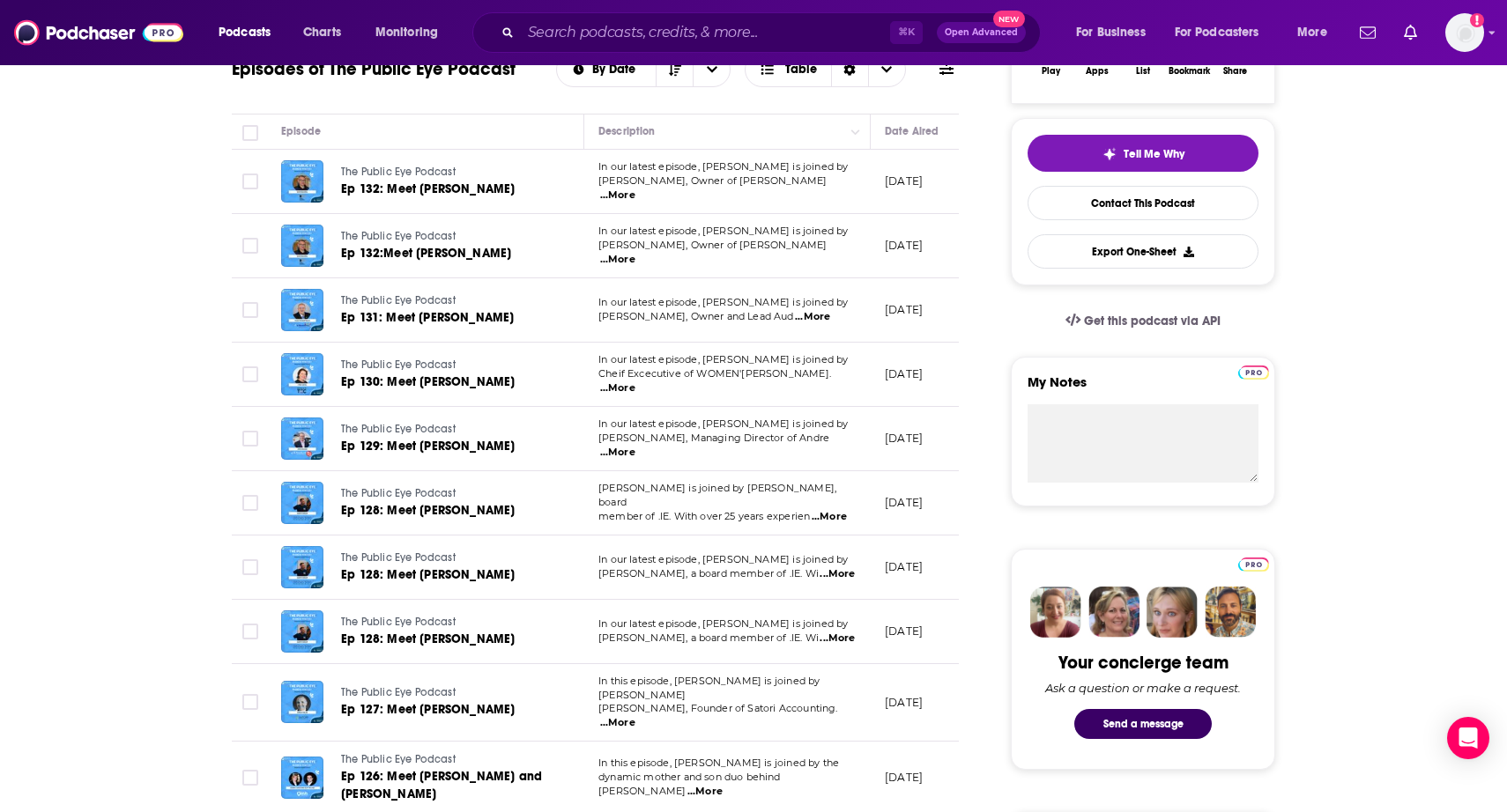
click at [635, 253] on span "...More" at bounding box center [618, 260] width 36 height 14
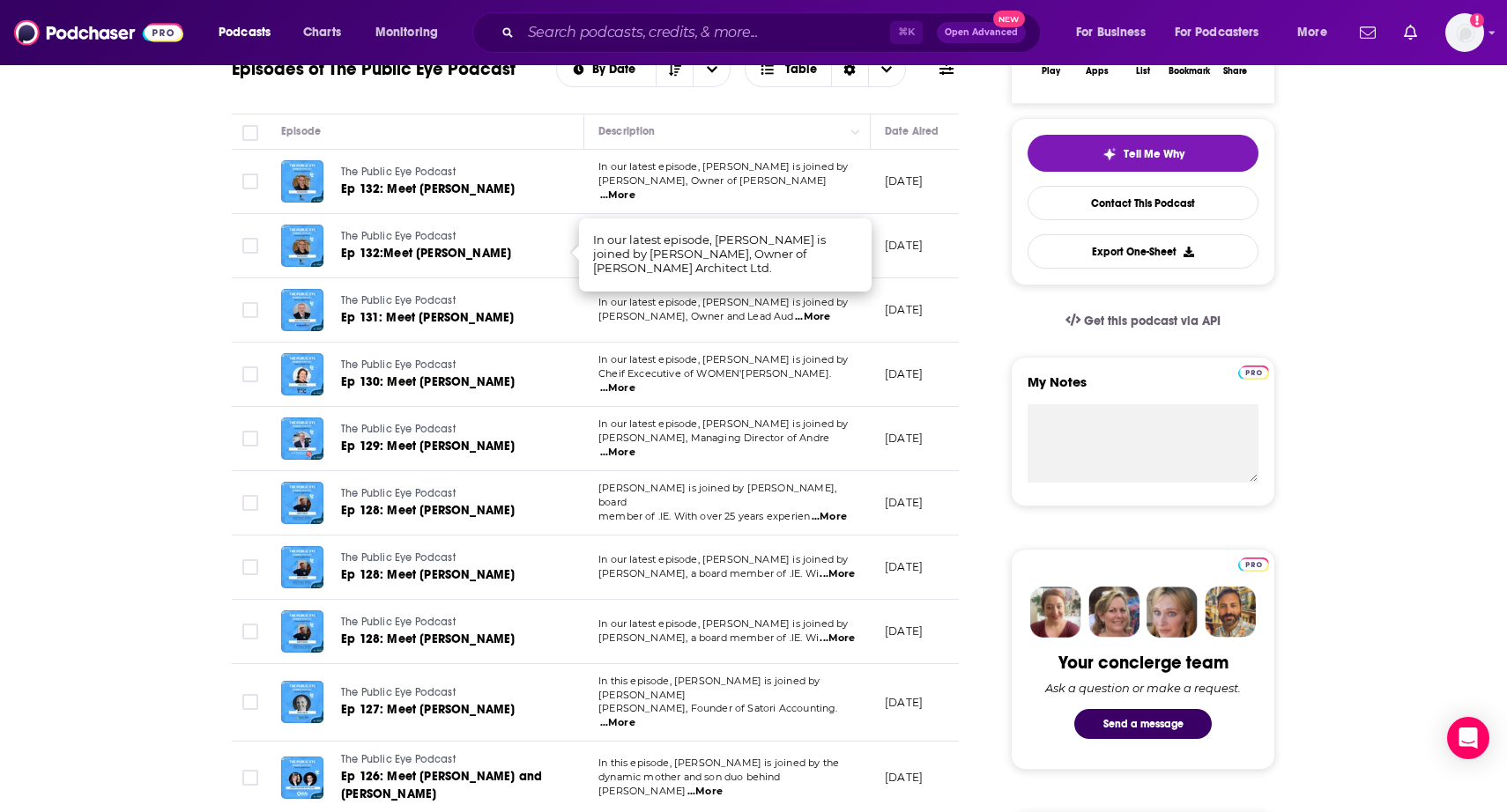
click at [688, 332] on td "In our latest episode, Sarah Travers is joined by Tasso Papadopoulos, Owner and…" at bounding box center [727, 310] width 286 height 64
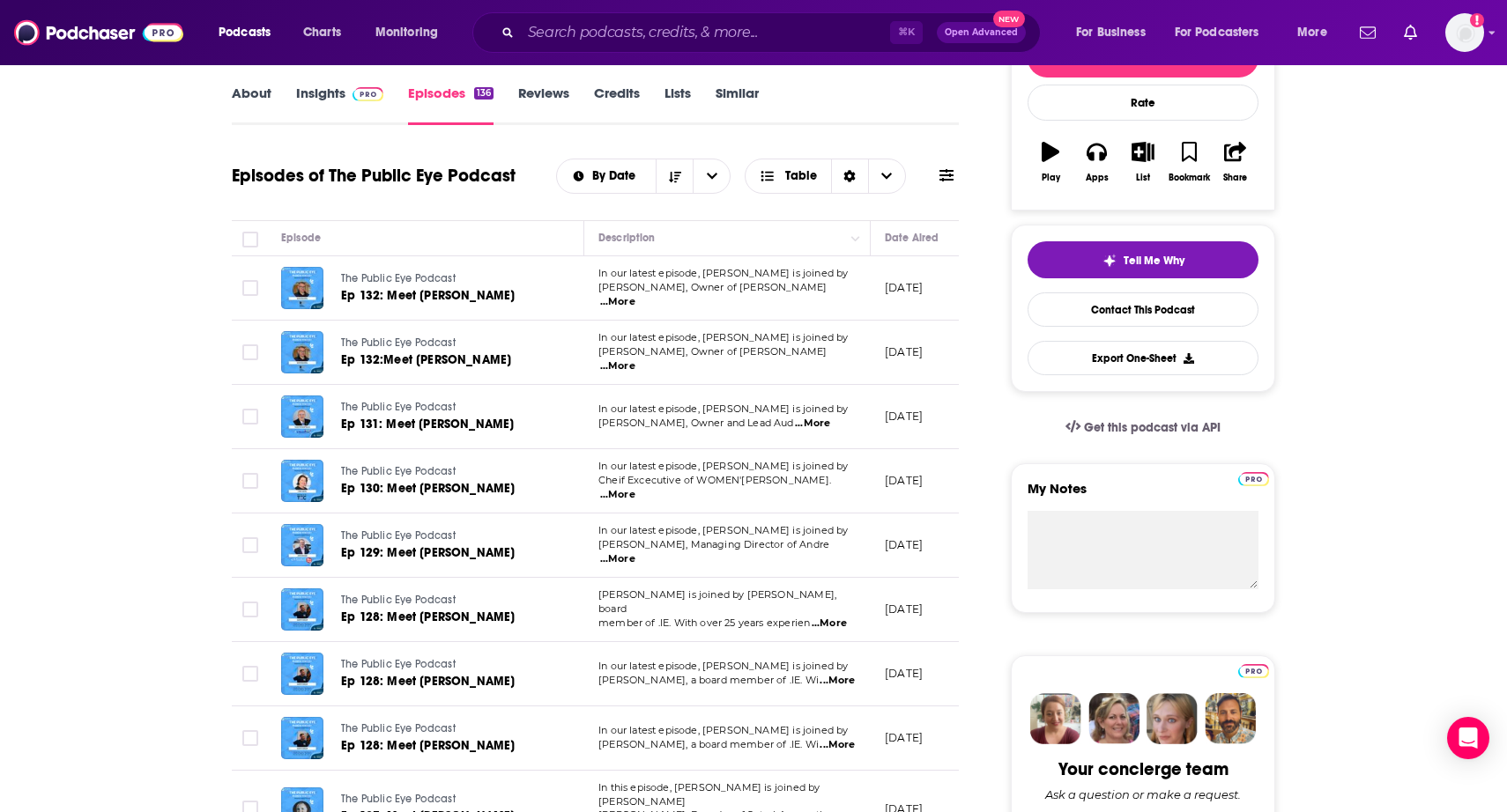
scroll to position [0, 0]
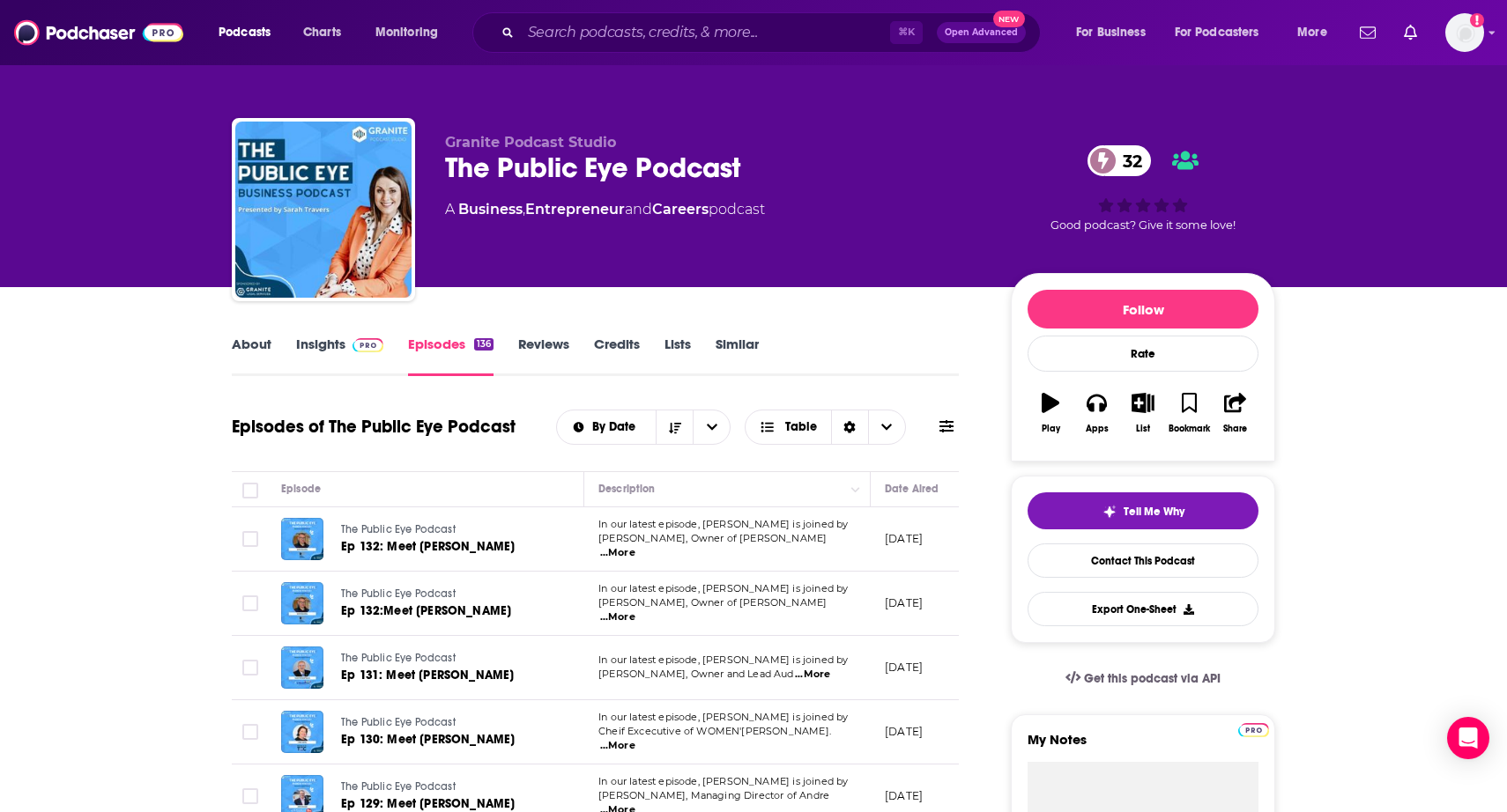
click at [364, 343] on img at bounding box center [368, 346] width 31 height 14
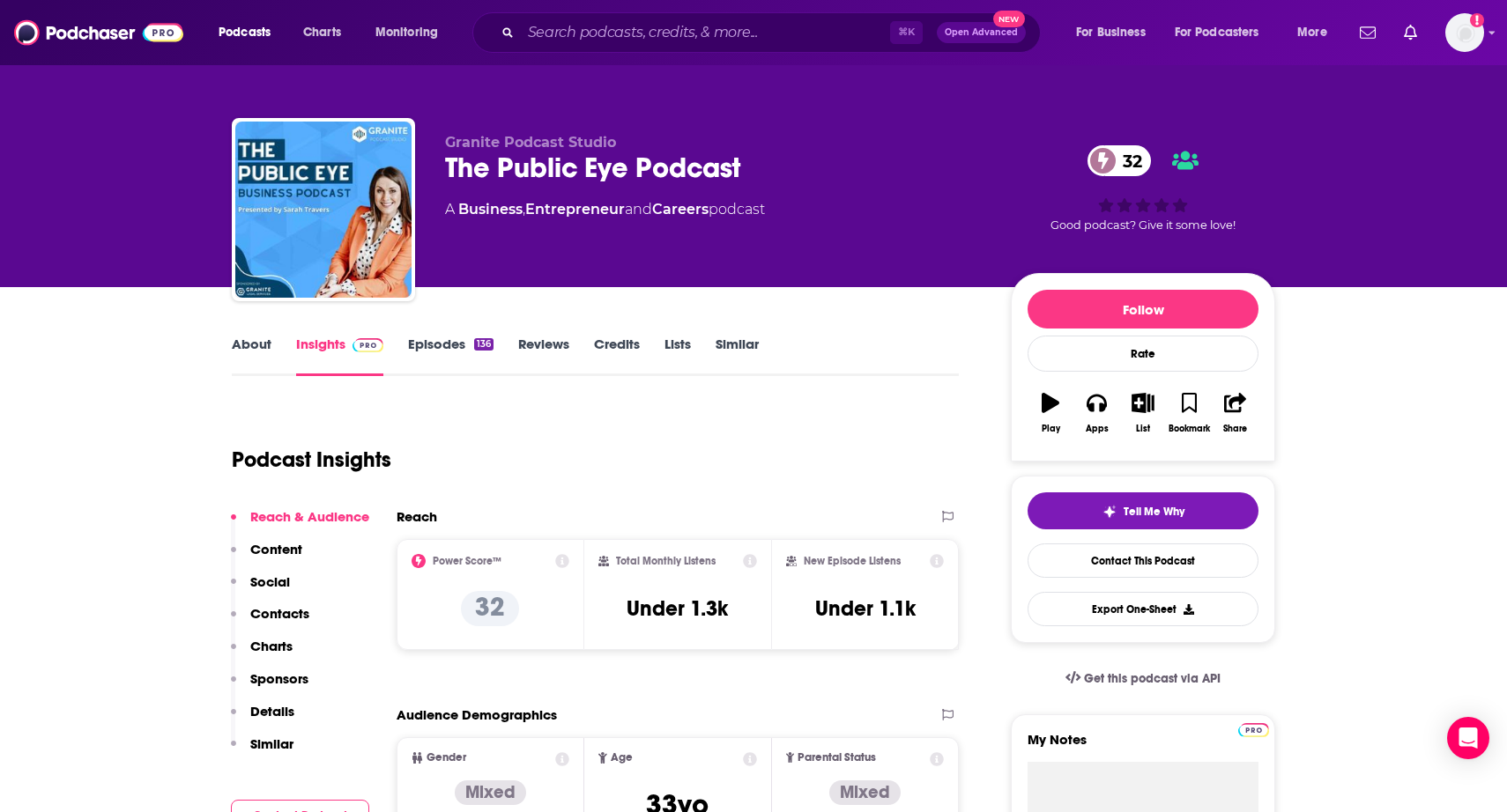
click at [246, 343] on link "About" at bounding box center [251, 356] width 40 height 41
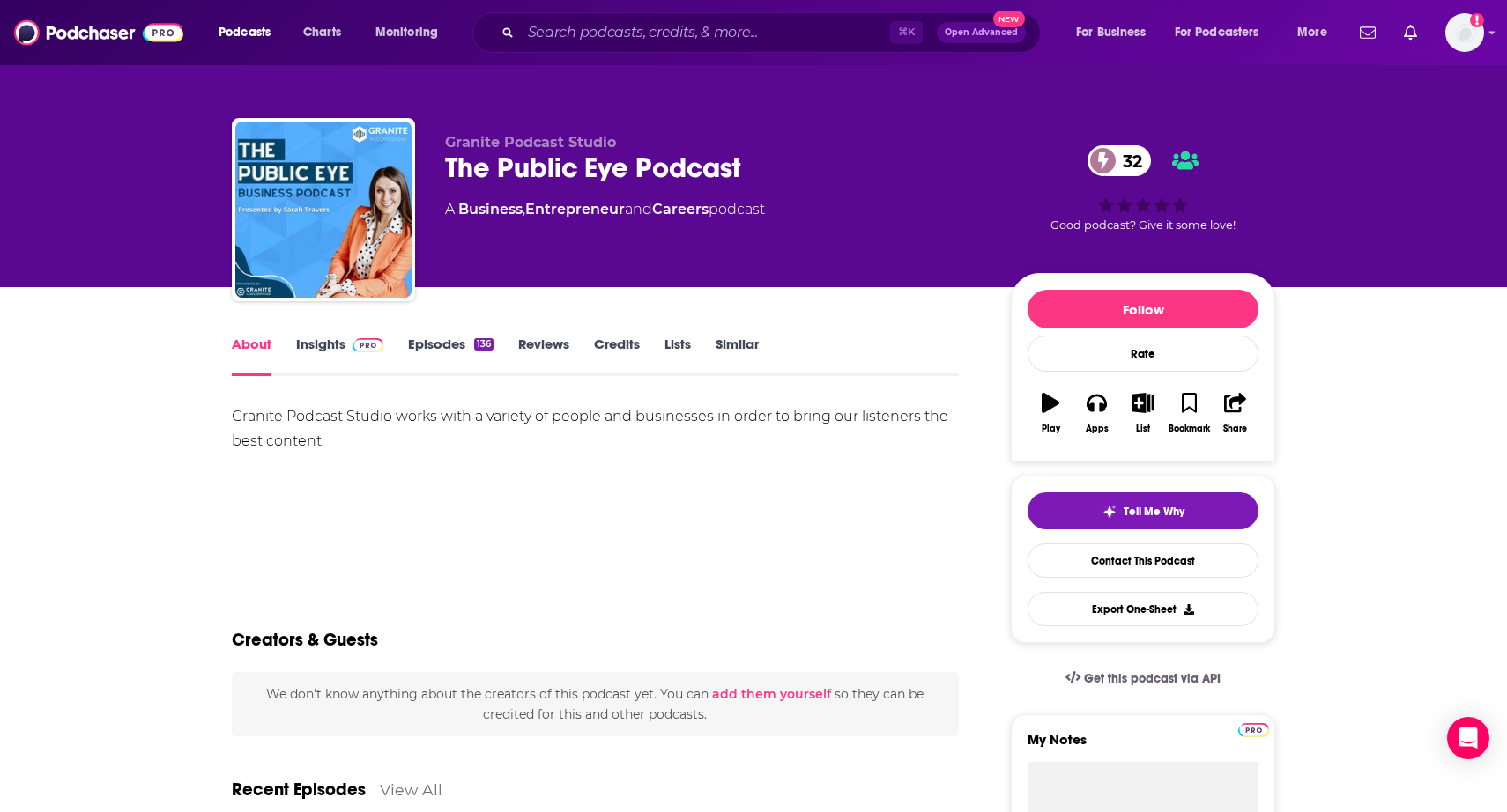
click at [435, 341] on link "Episodes 136" at bounding box center [451, 356] width 85 height 41
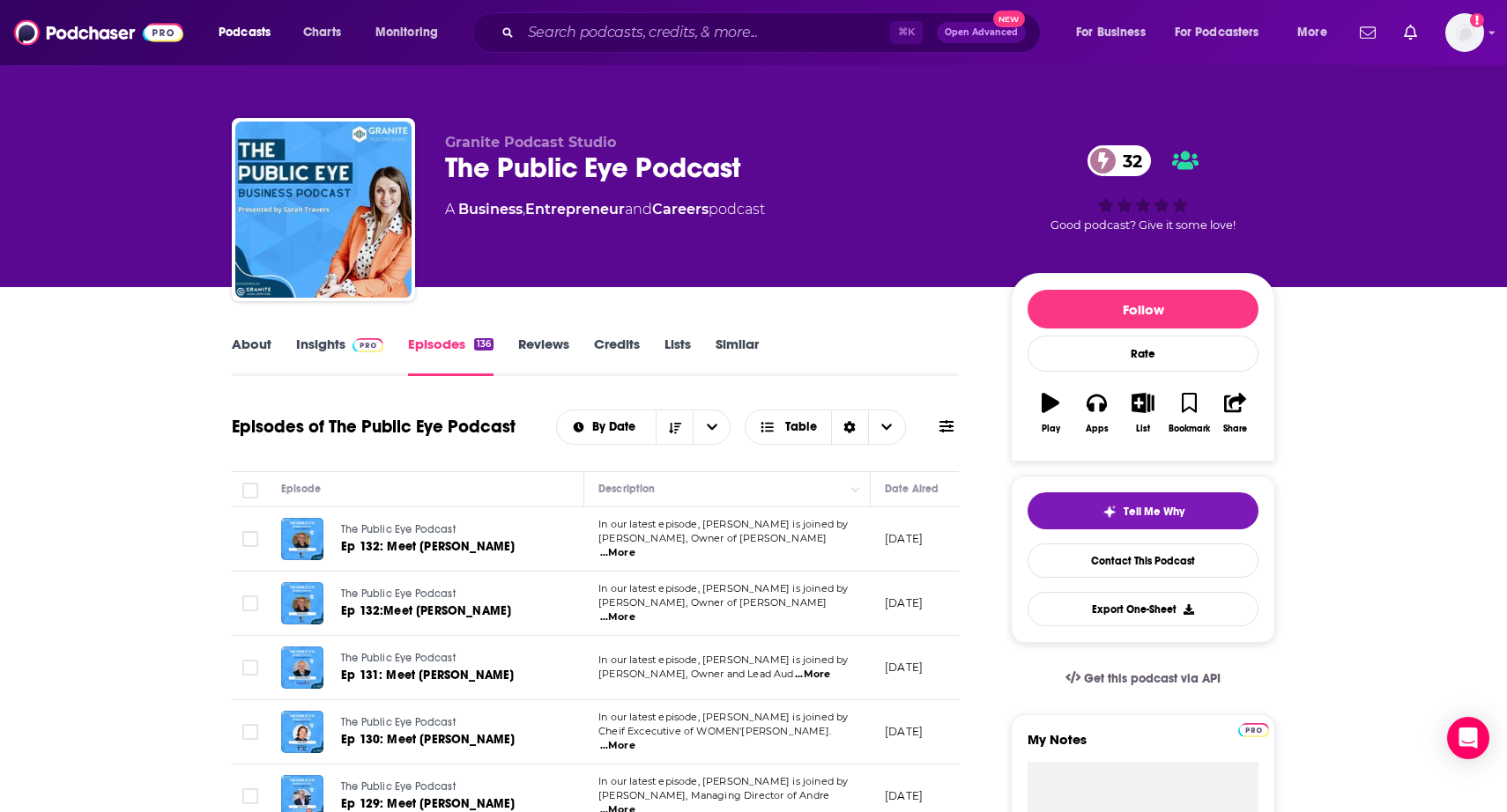
click at [319, 350] on link "Insights" at bounding box center [339, 356] width 87 height 41
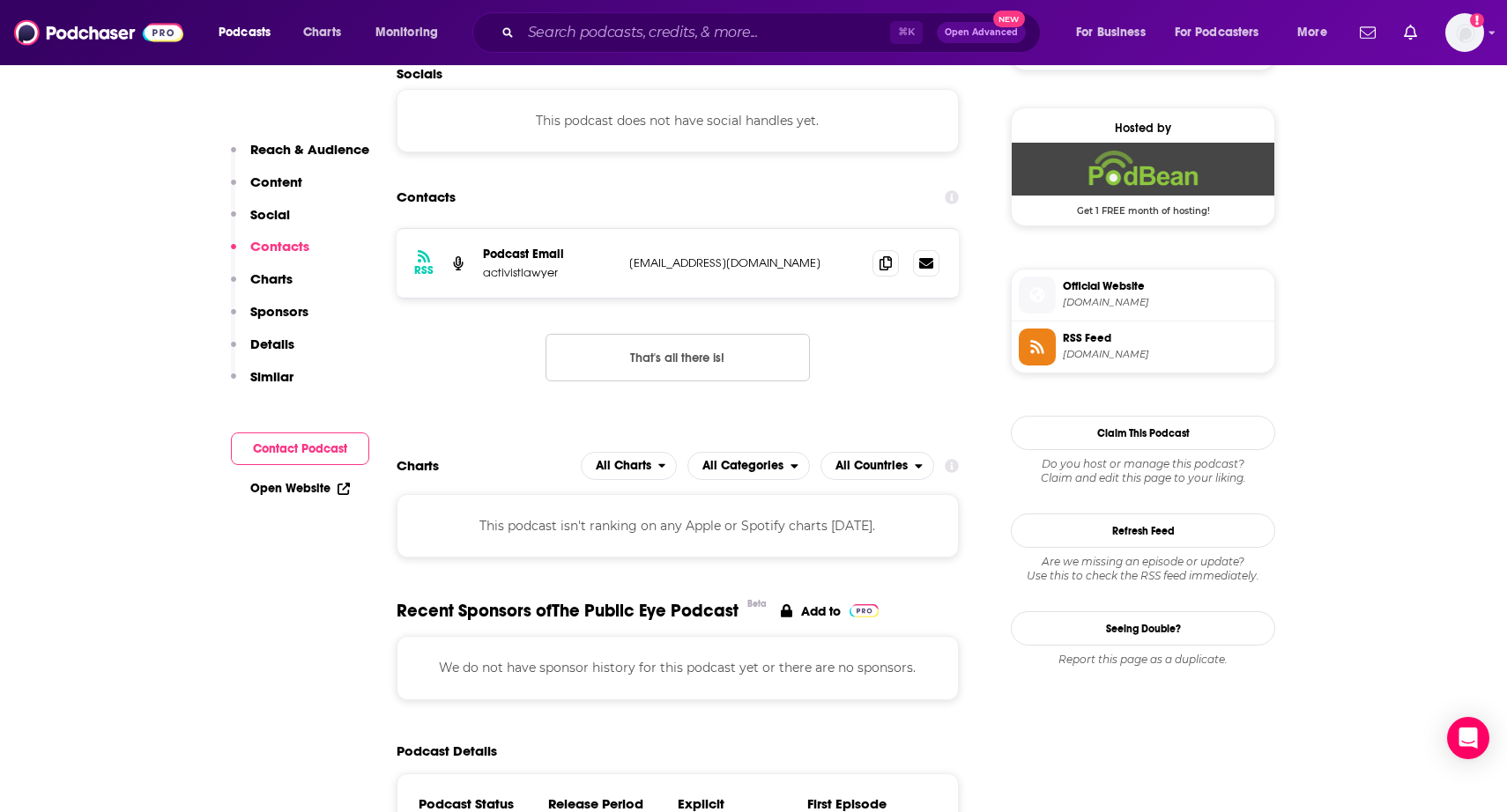
scroll to position [1264, 0]
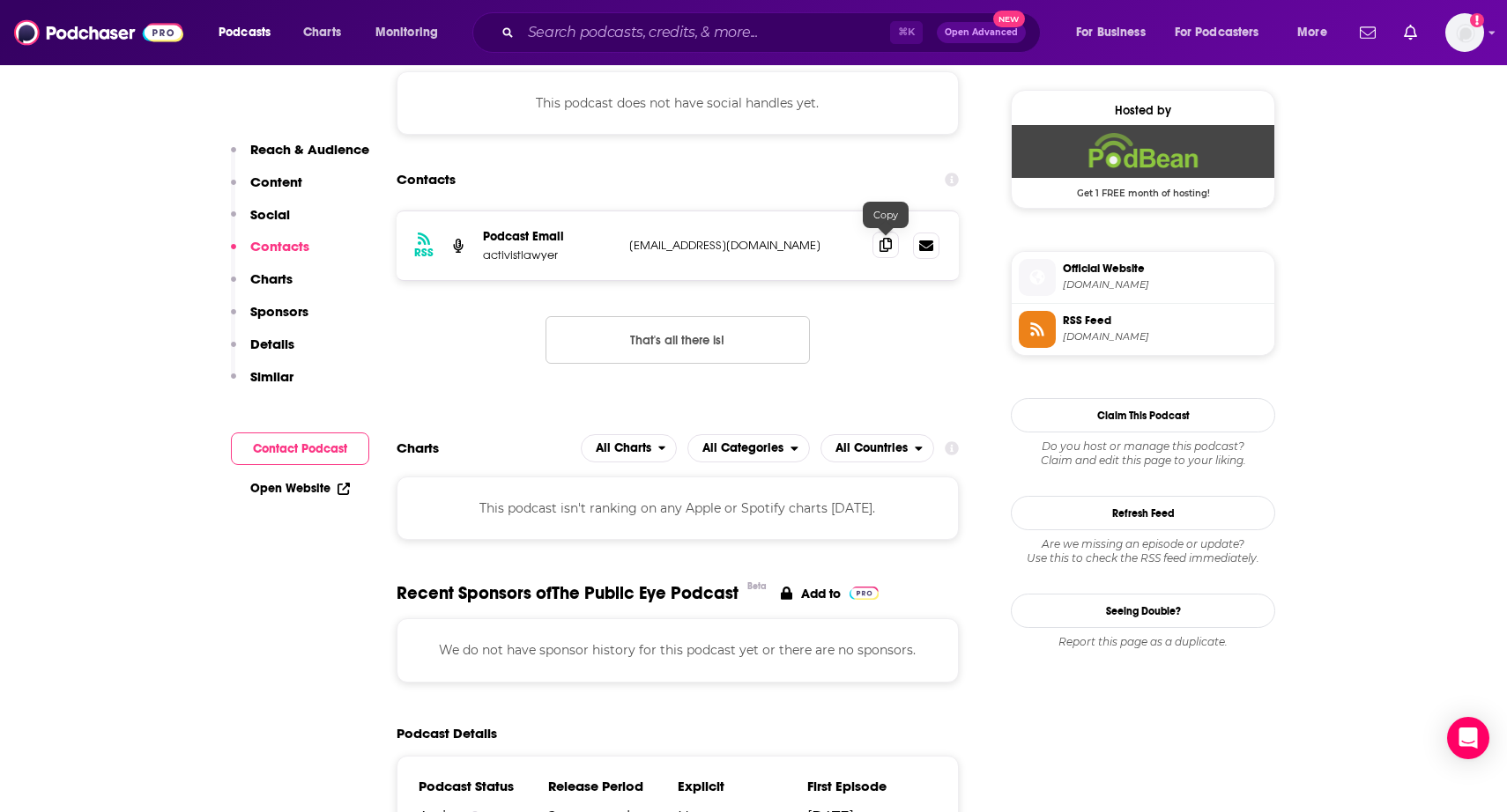
click at [881, 248] on icon at bounding box center [886, 245] width 12 height 14
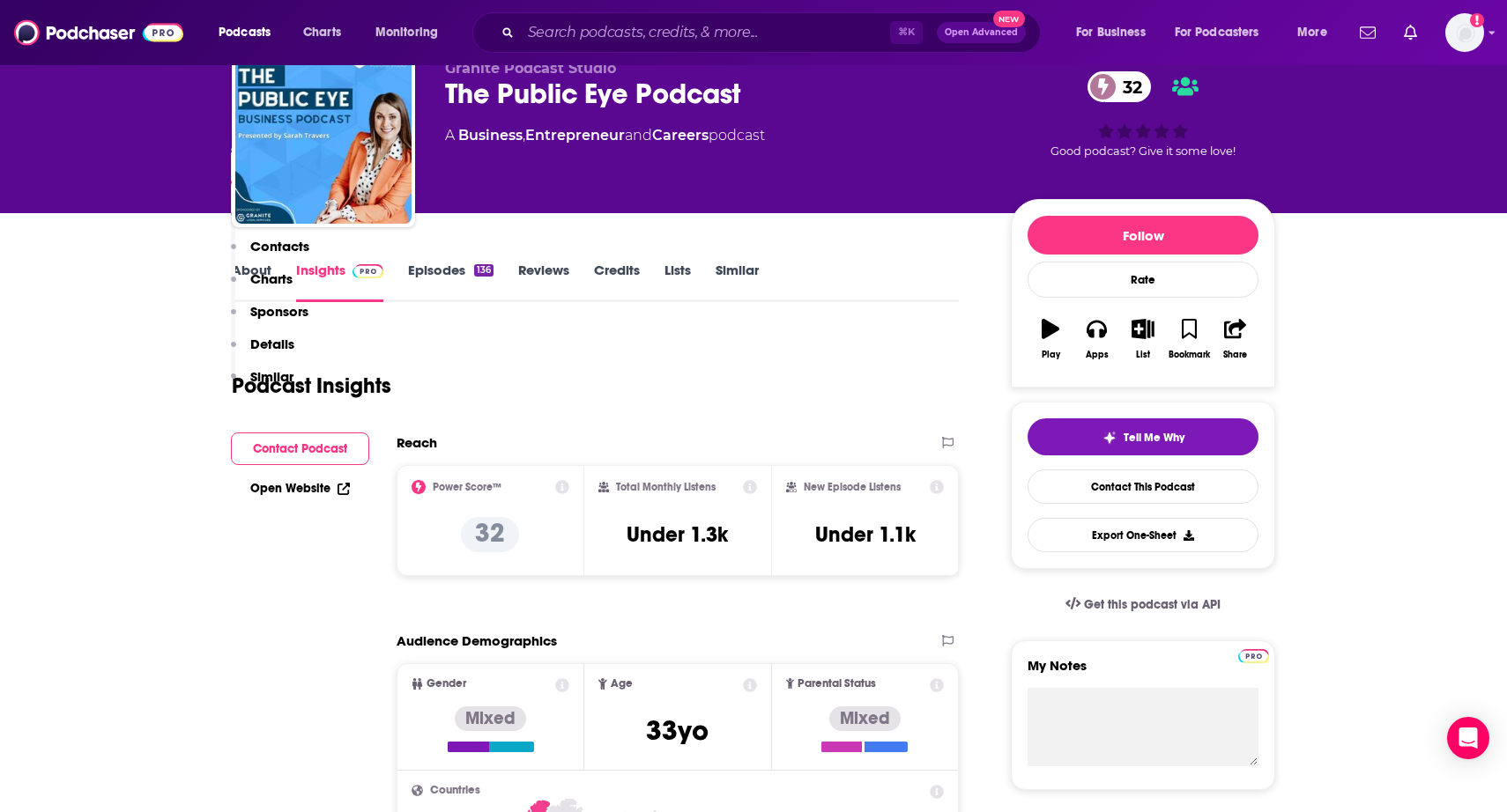
scroll to position [0, 0]
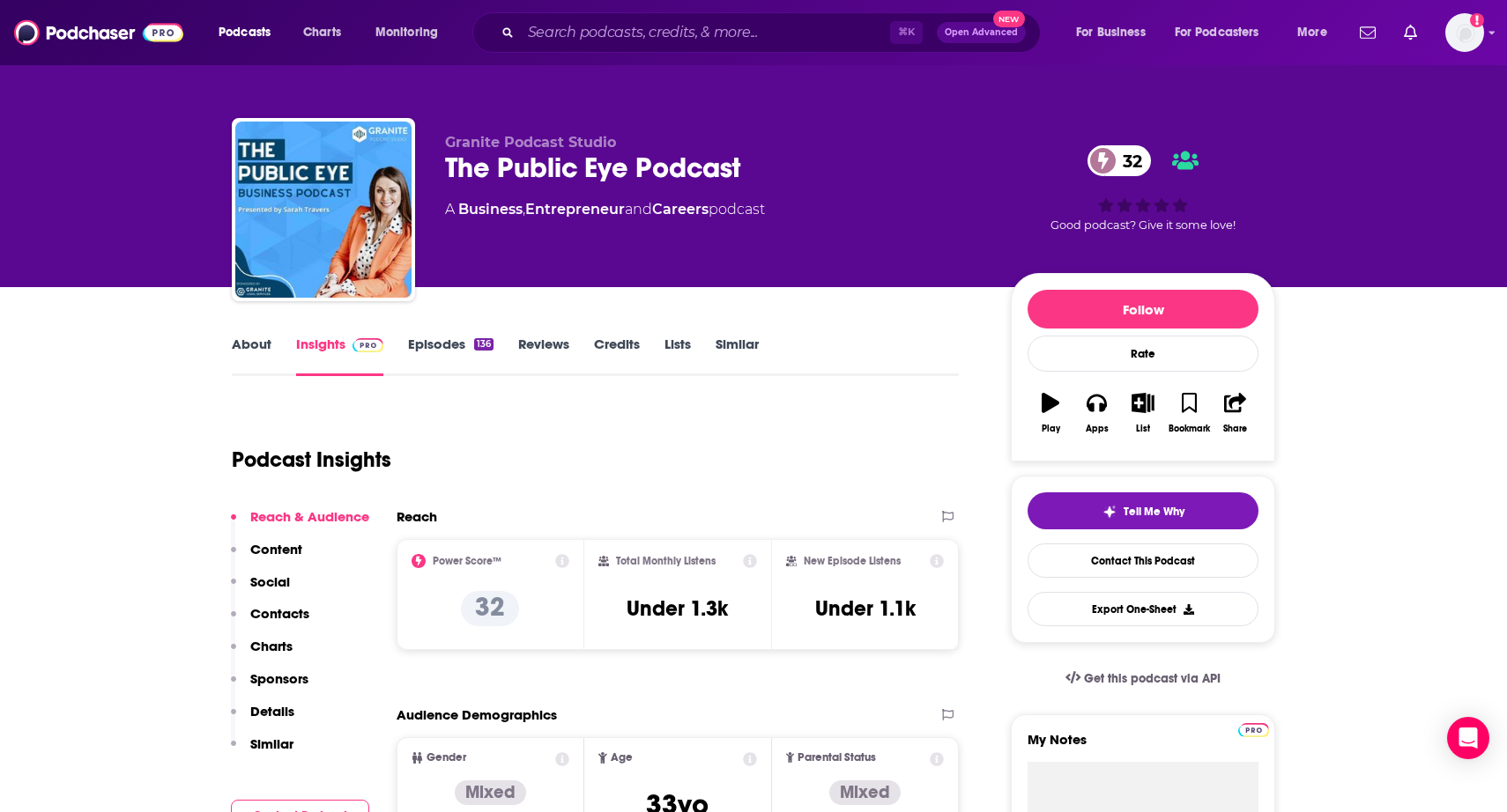
click at [250, 346] on link "About" at bounding box center [251, 356] width 40 height 41
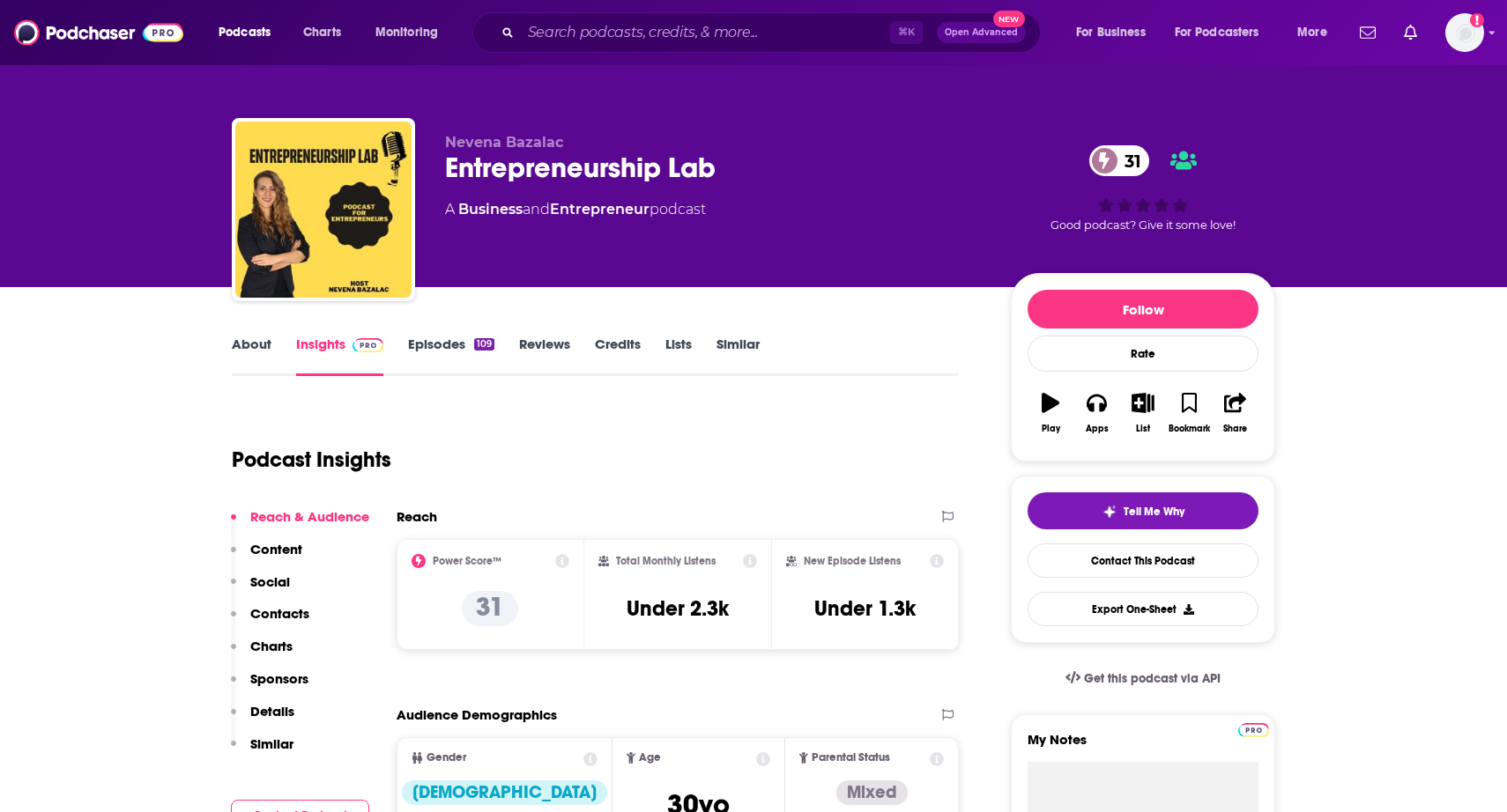
click at [257, 355] on link "About" at bounding box center [251, 356] width 40 height 41
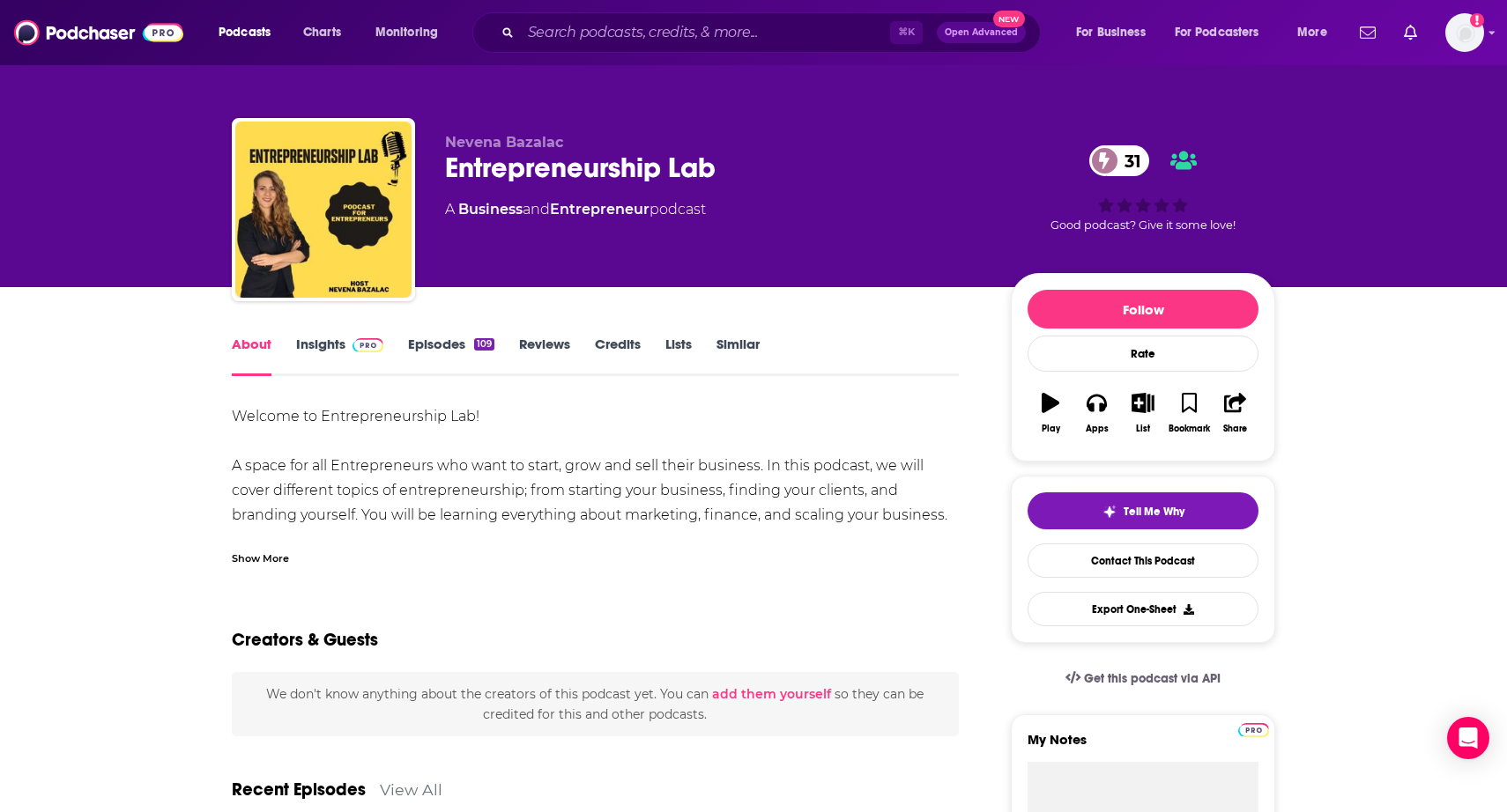
click at [333, 356] on link "Insights" at bounding box center [339, 356] width 87 height 41
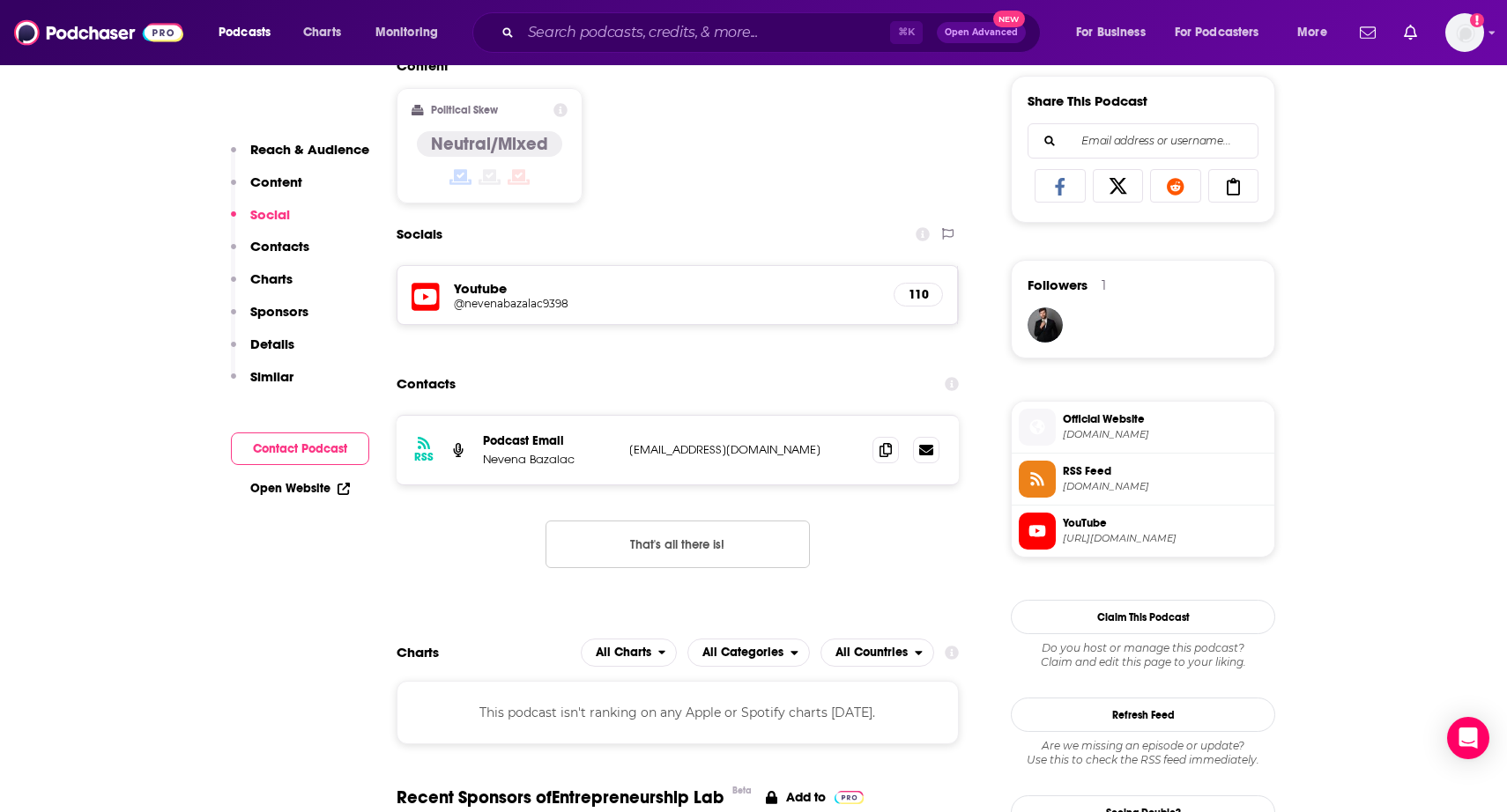
scroll to position [1108, 0]
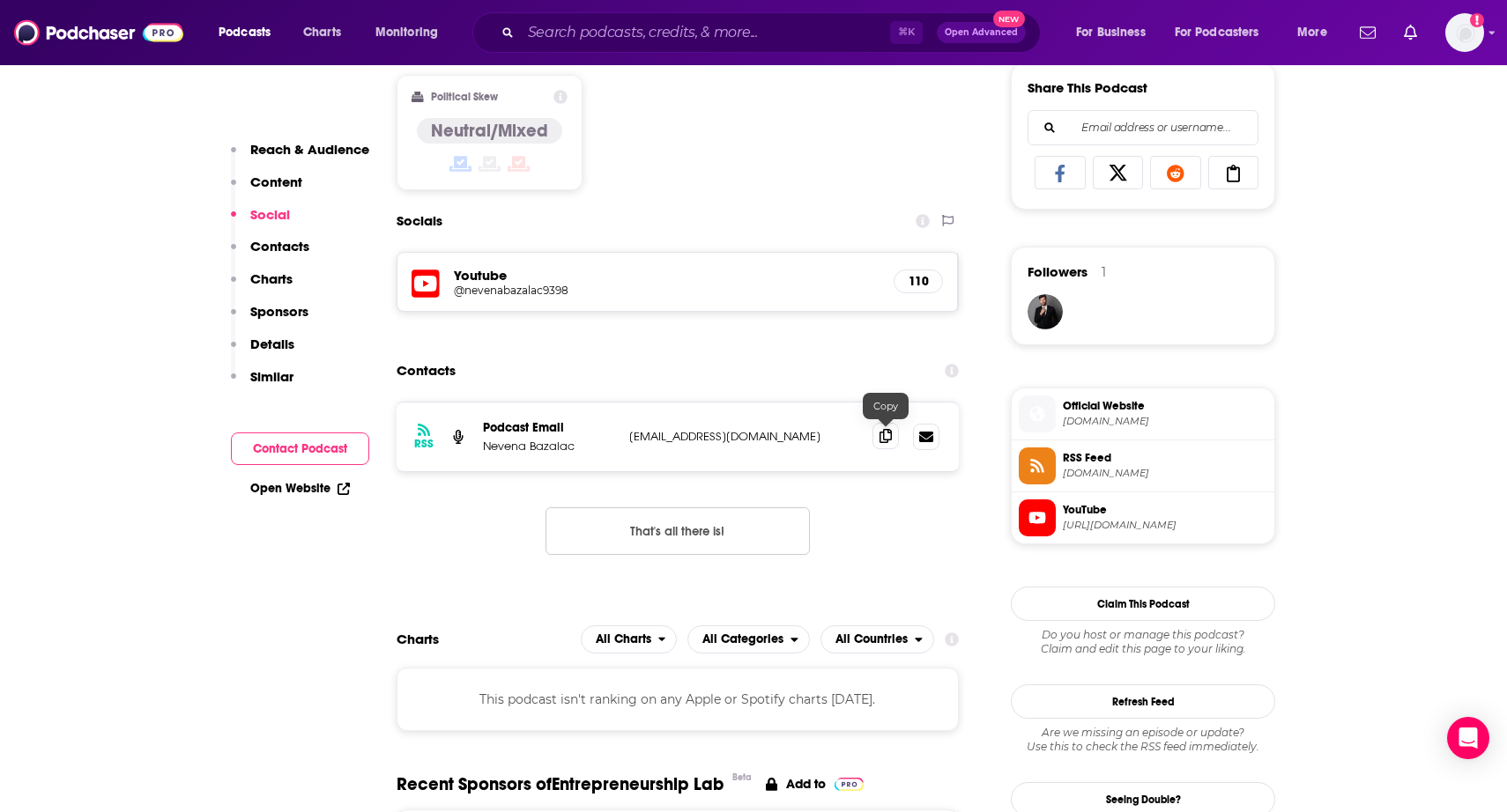
click at [888, 441] on icon at bounding box center [886, 436] width 12 height 14
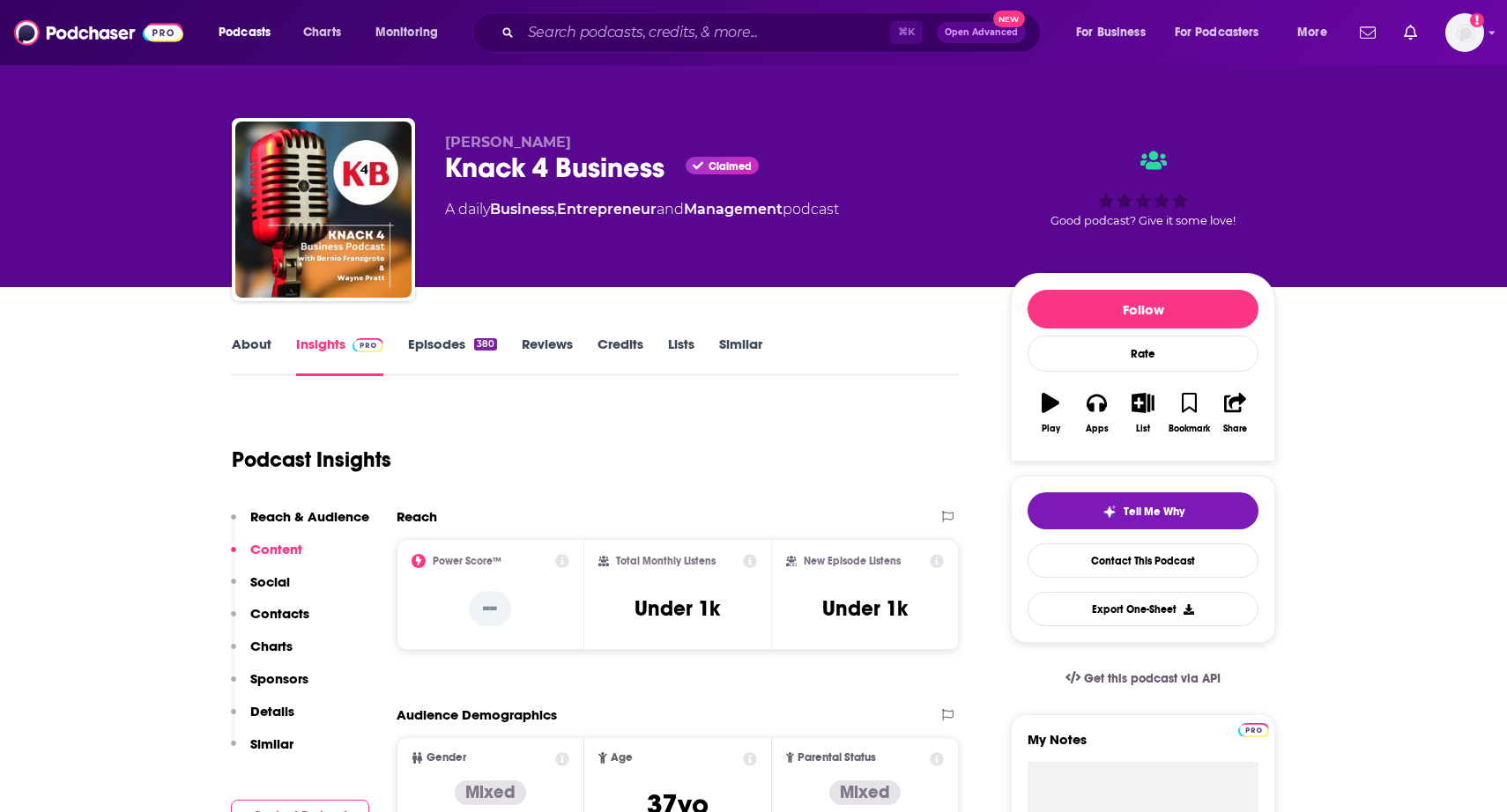
click at [434, 346] on link "Episodes 380" at bounding box center [452, 356] width 89 height 41
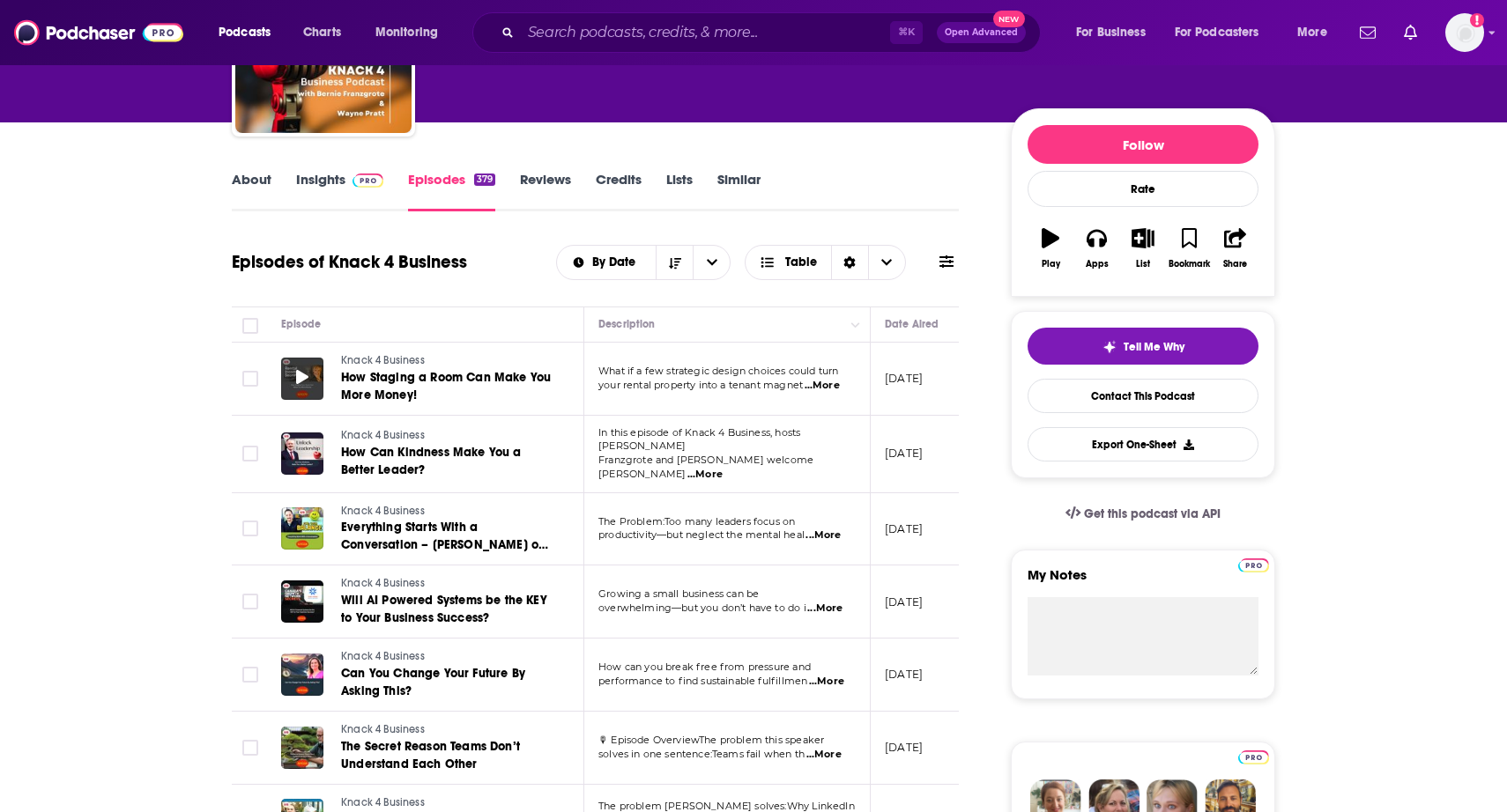
scroll to position [173, 0]
